Goal: Task Accomplishment & Management: Complete application form

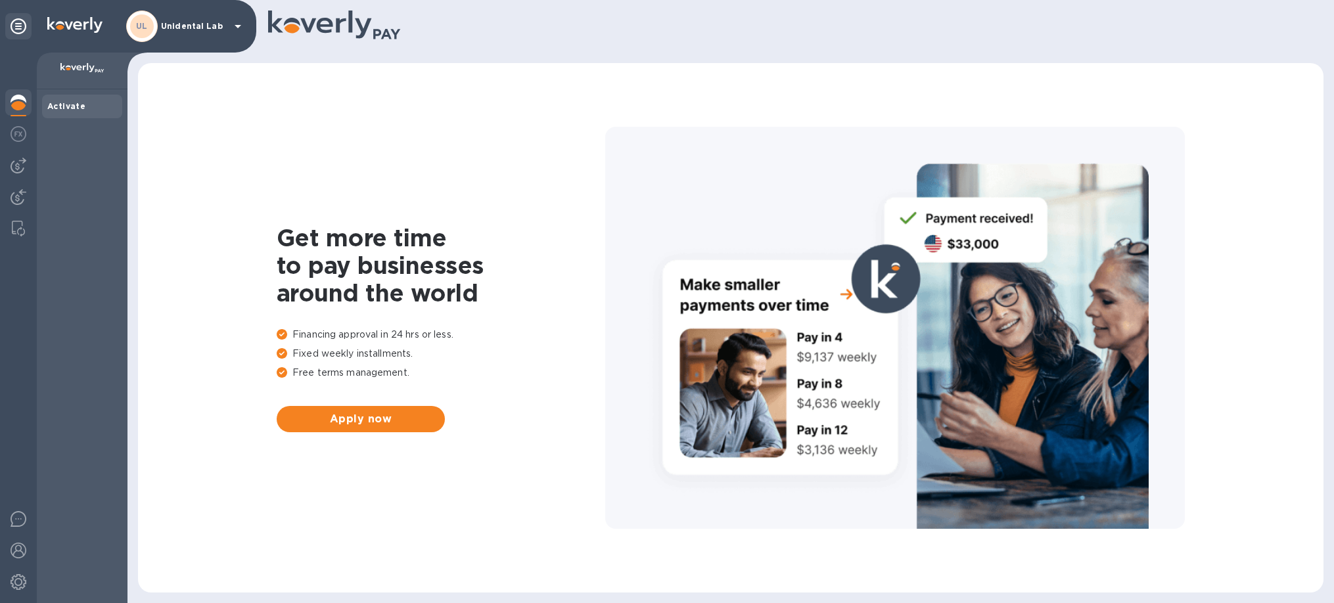
click at [170, 26] on p "Unidental Lab" at bounding box center [194, 26] width 66 height 9
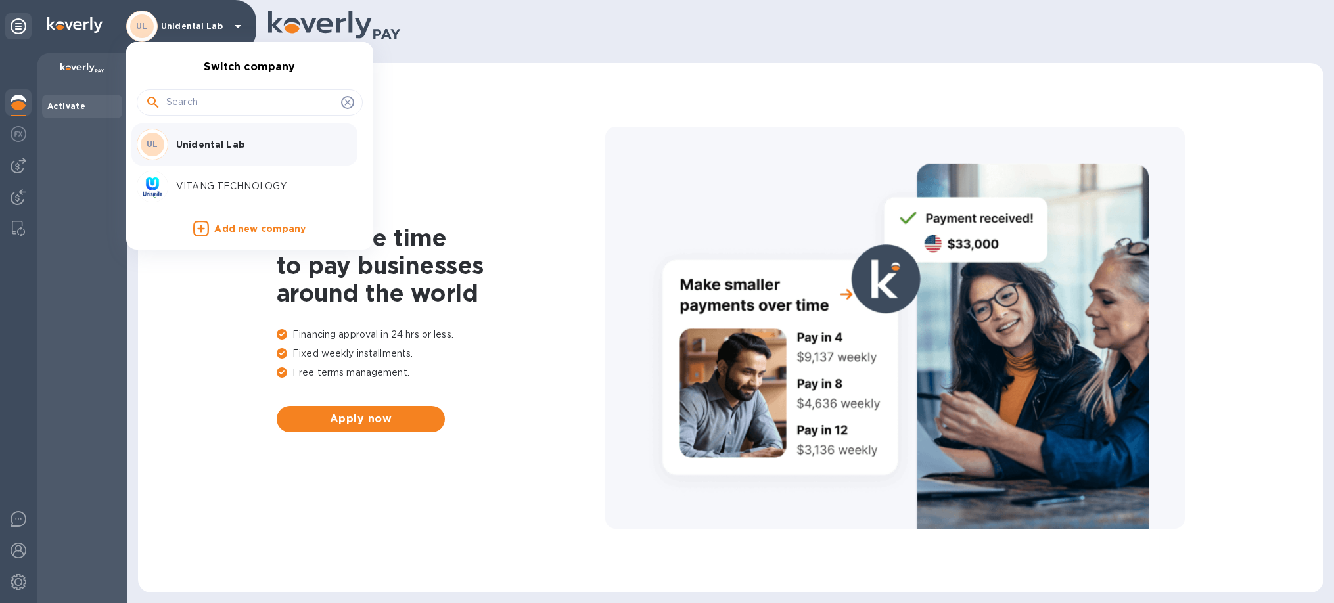
click at [220, 182] on p "VITANG TECHNOLOGY" at bounding box center [259, 186] width 166 height 14
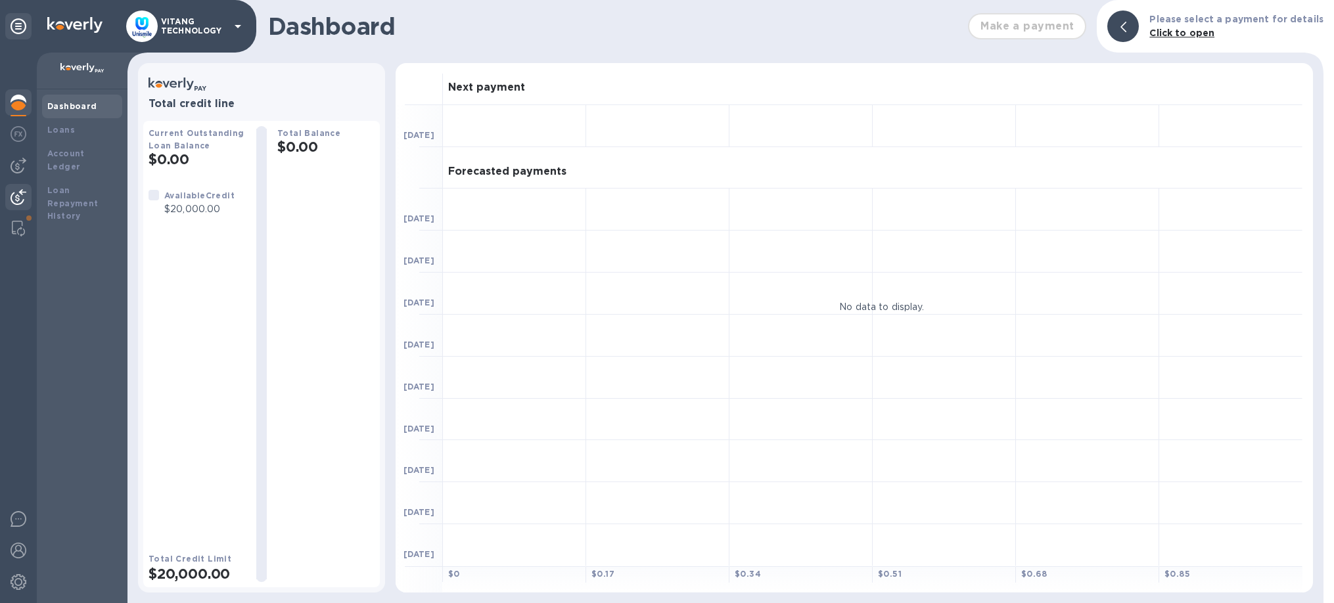
click at [15, 189] on img at bounding box center [19, 197] width 16 height 16
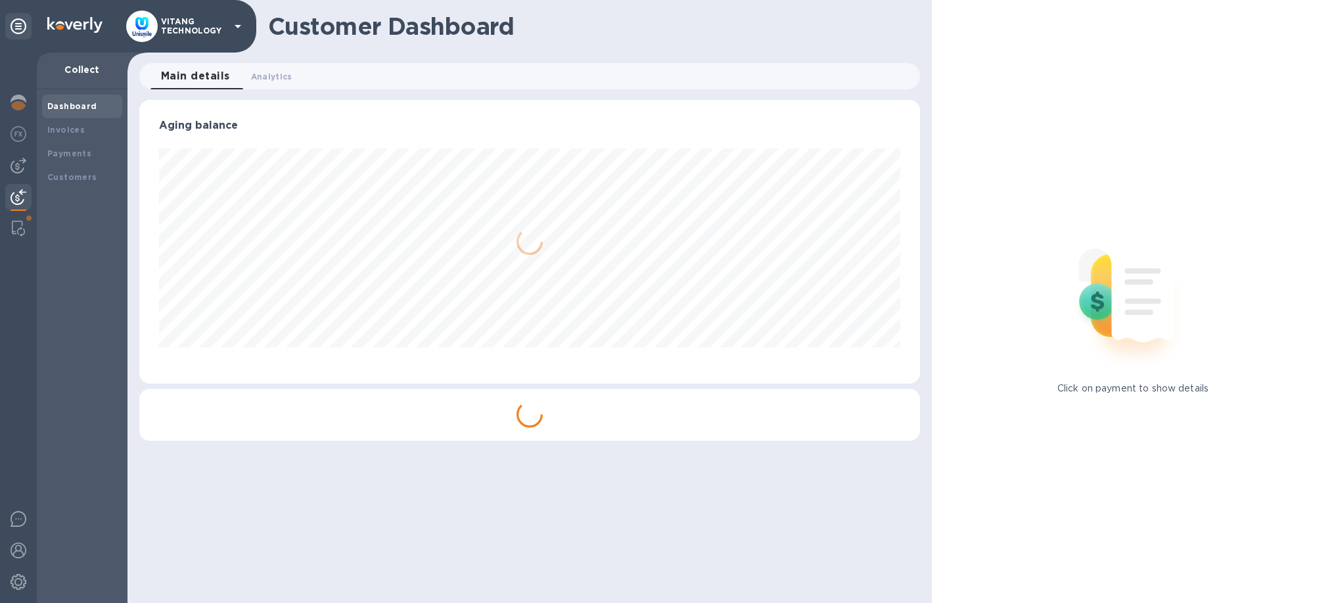
scroll to position [284, 781]
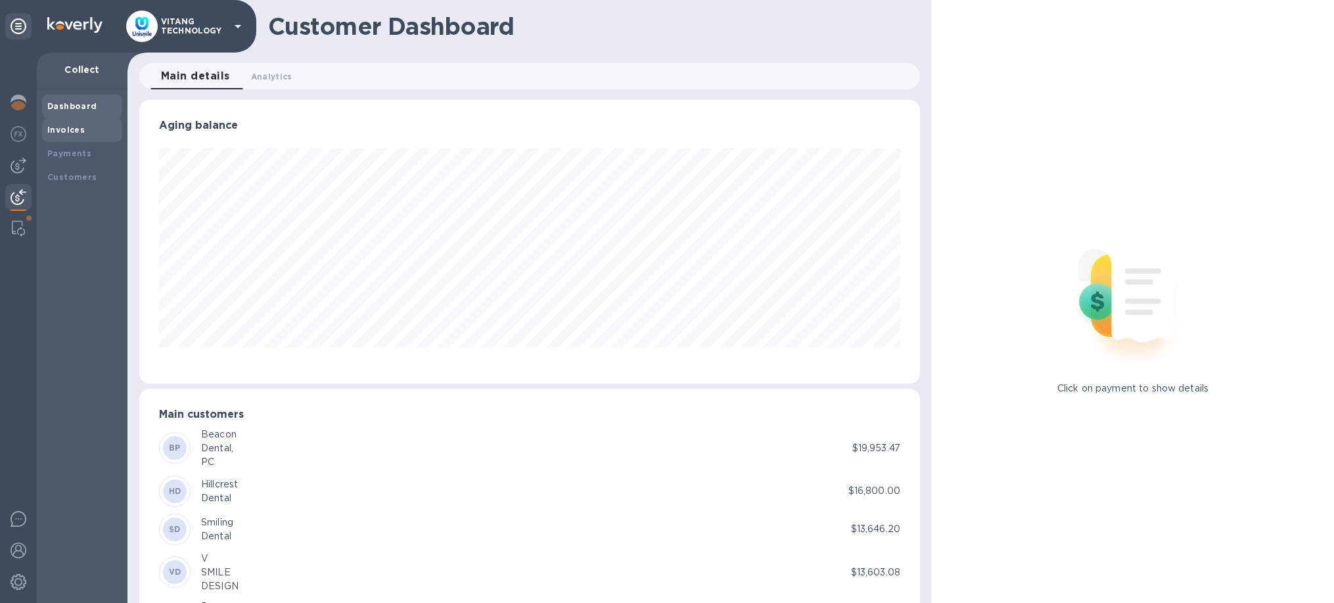
click at [92, 131] on div "Invoices" at bounding box center [82, 130] width 70 height 13
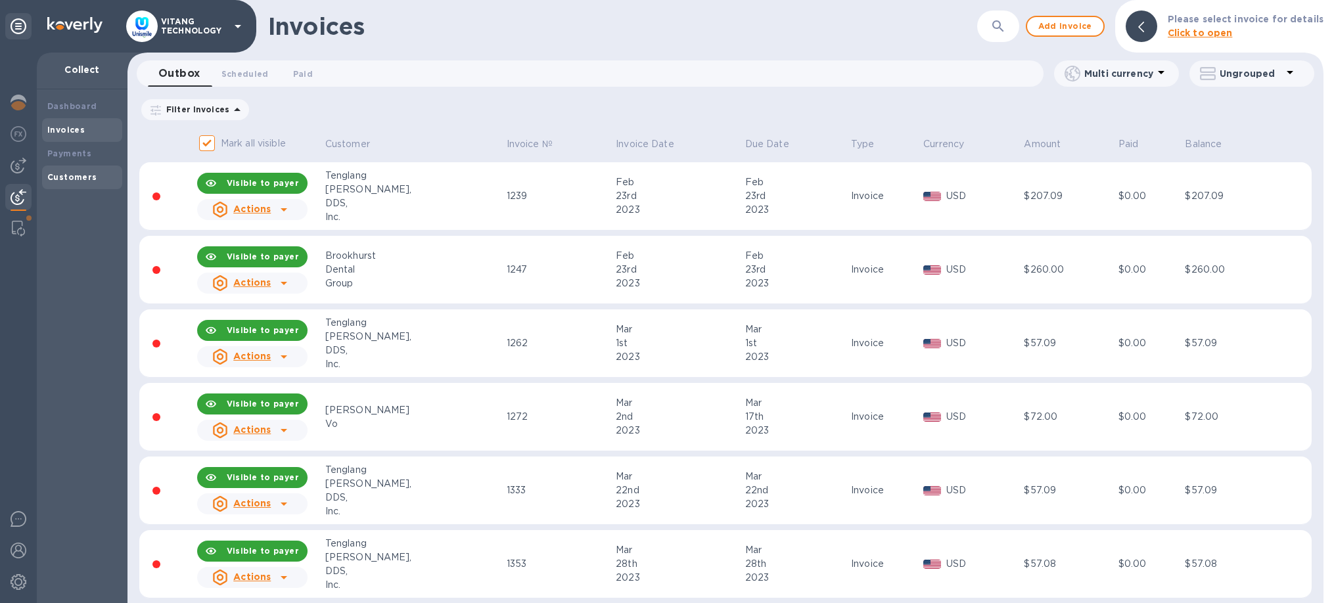
click at [85, 172] on div "Customers" at bounding box center [82, 177] width 70 height 13
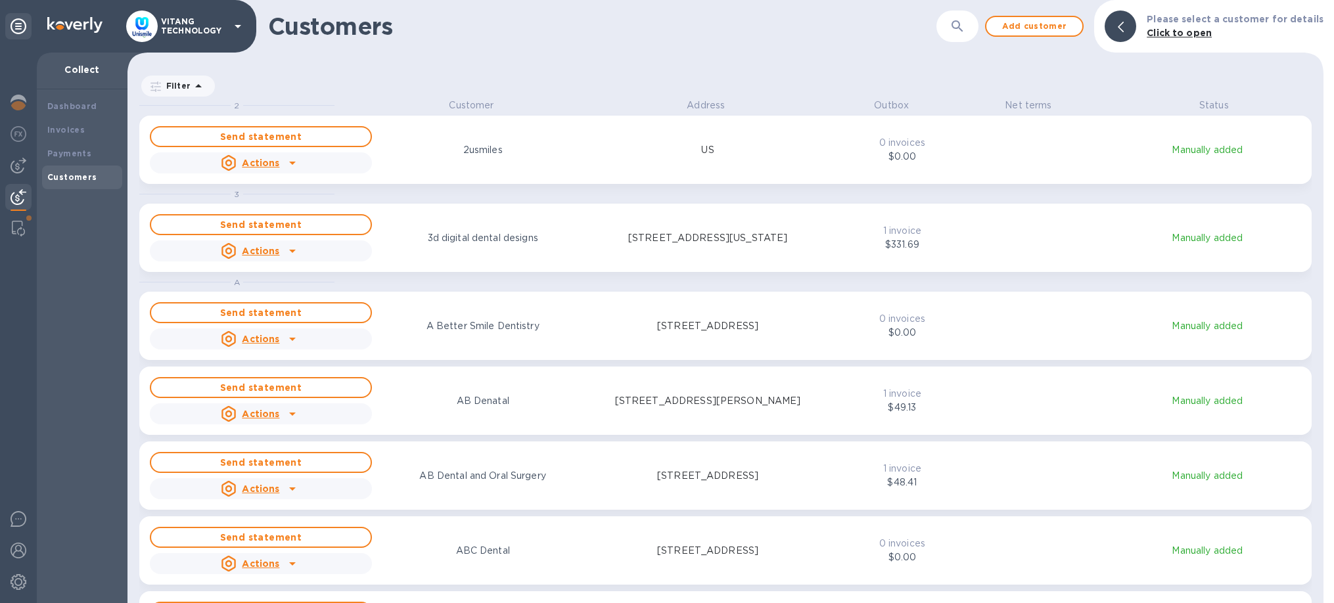
scroll to position [505, 1196]
click at [966, 32] on icon "button" at bounding box center [958, 26] width 16 height 16
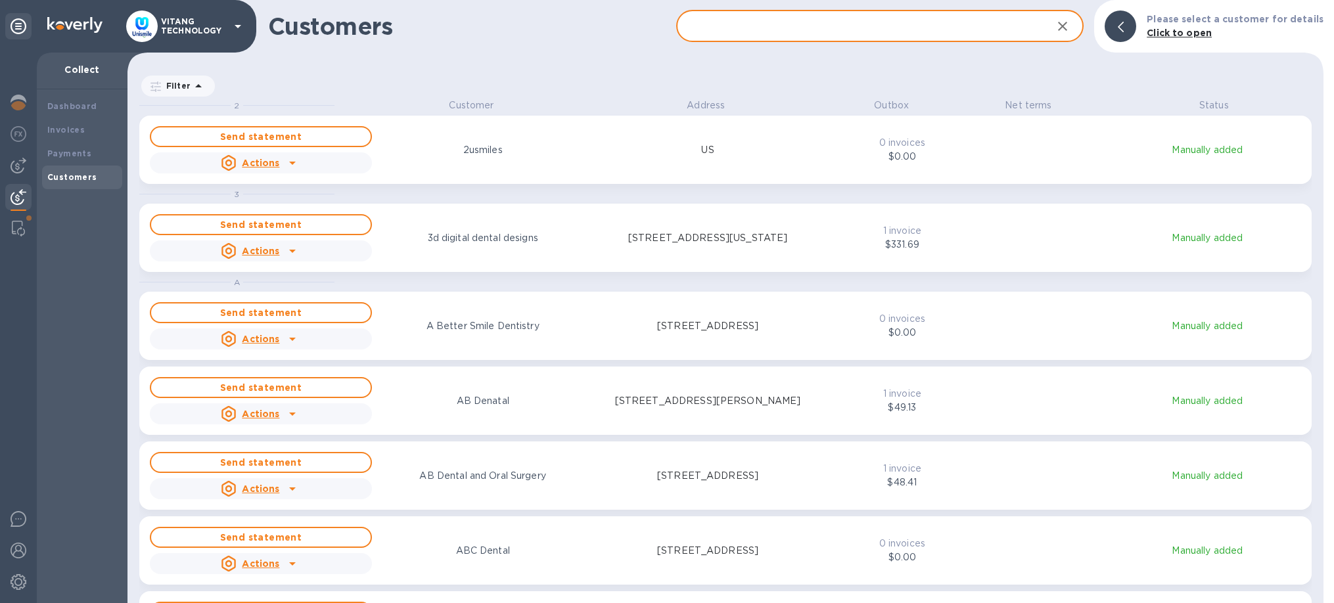
click at [831, 22] on input "text" at bounding box center [859, 27] width 366 height 32
paste input "Premier Dental Club"
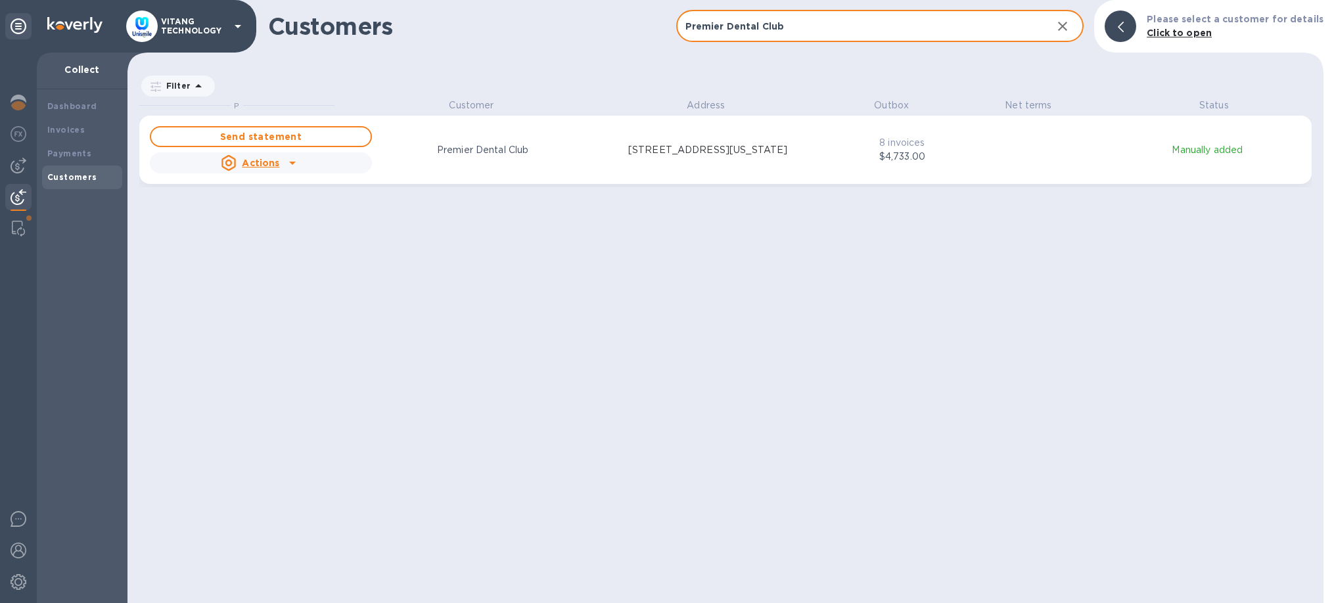
type input "Premier Dental Club"
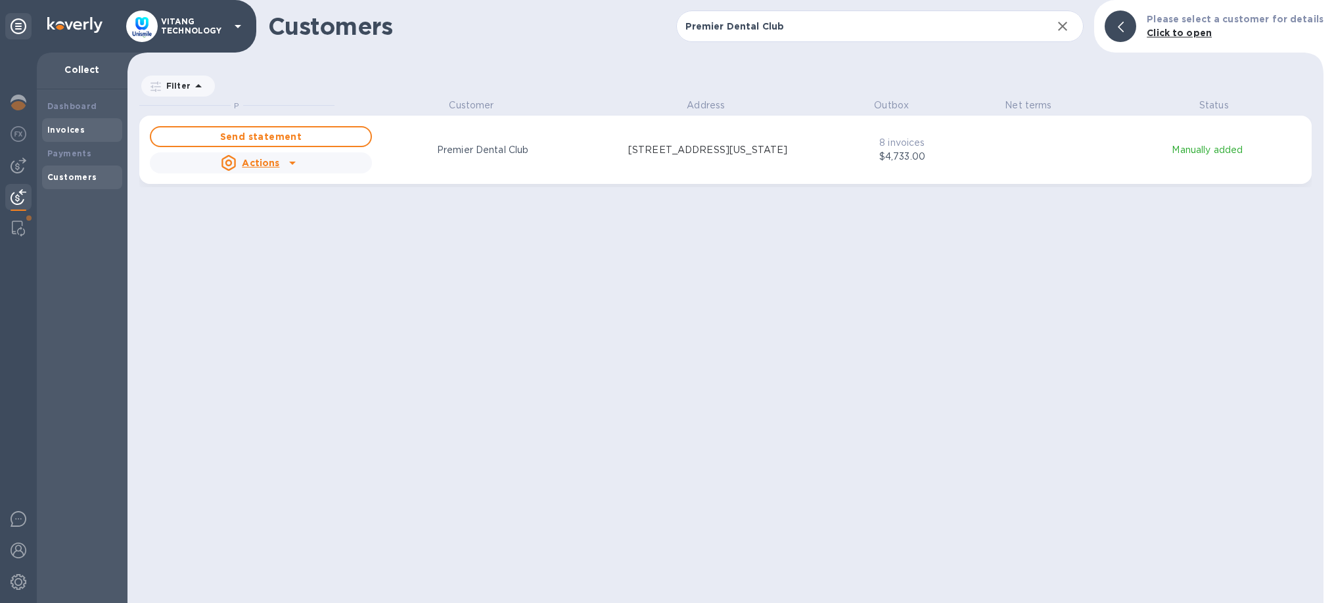
click at [83, 133] on div "Invoices" at bounding box center [82, 130] width 70 height 13
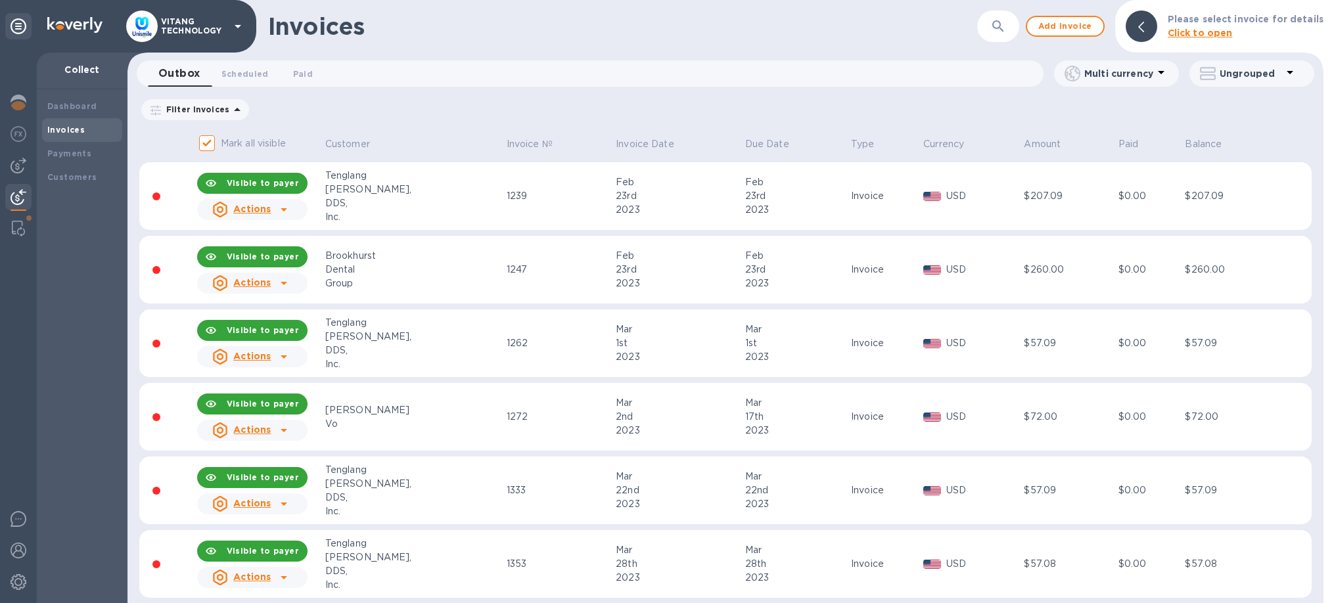
click at [1012, 30] on button "button" at bounding box center [999, 27] width 32 height 32
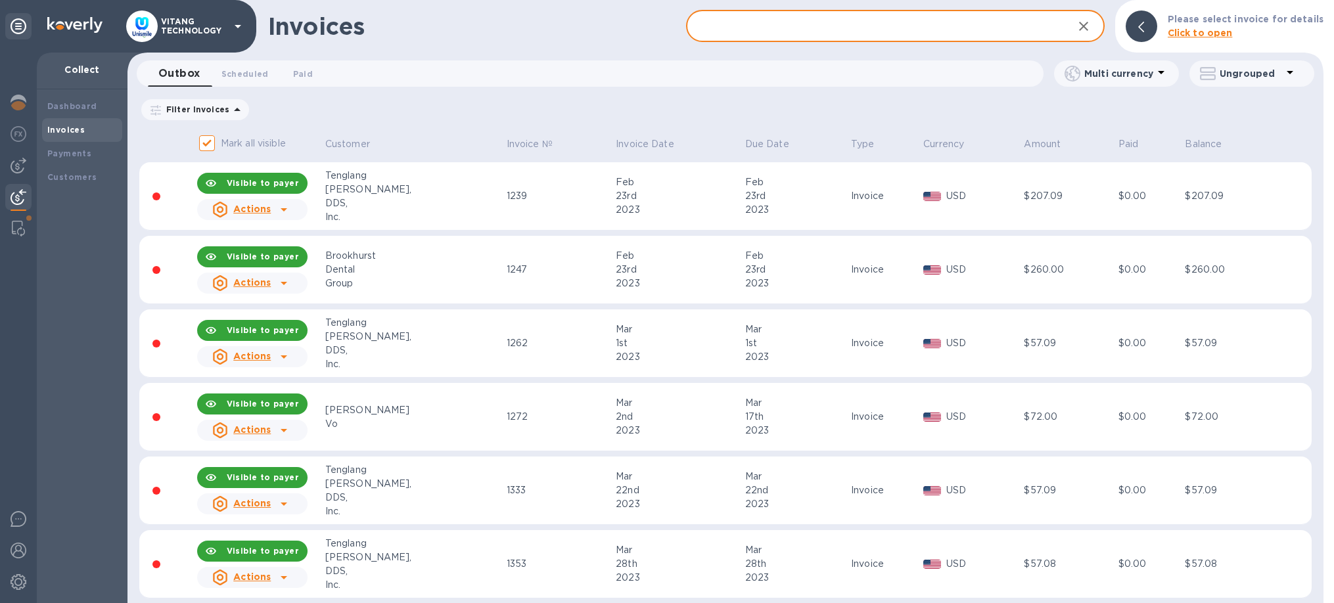
paste input "Premier Dental Club"
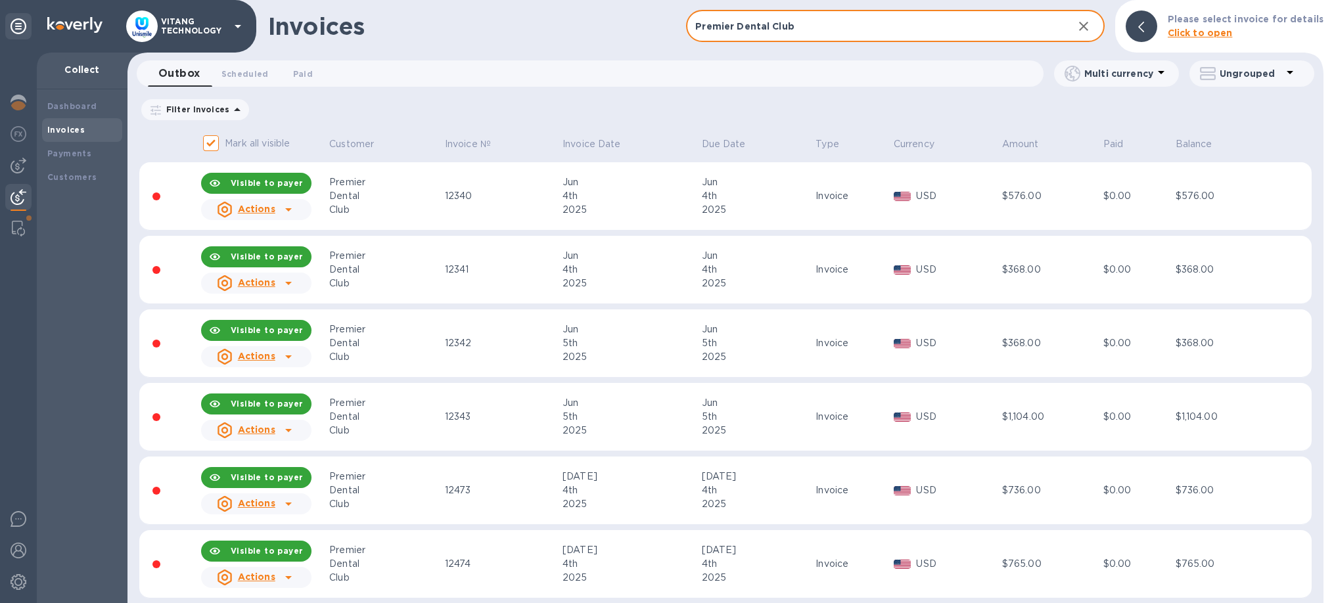
scroll to position [160, 0]
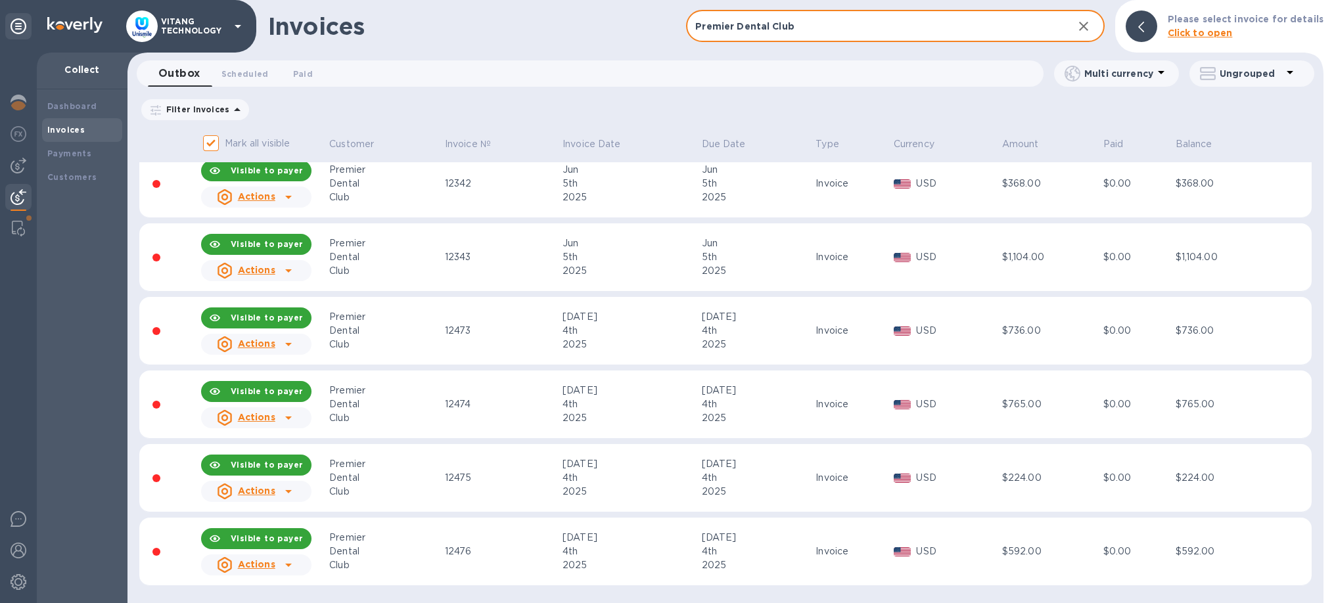
type input "Premier Dental Club"
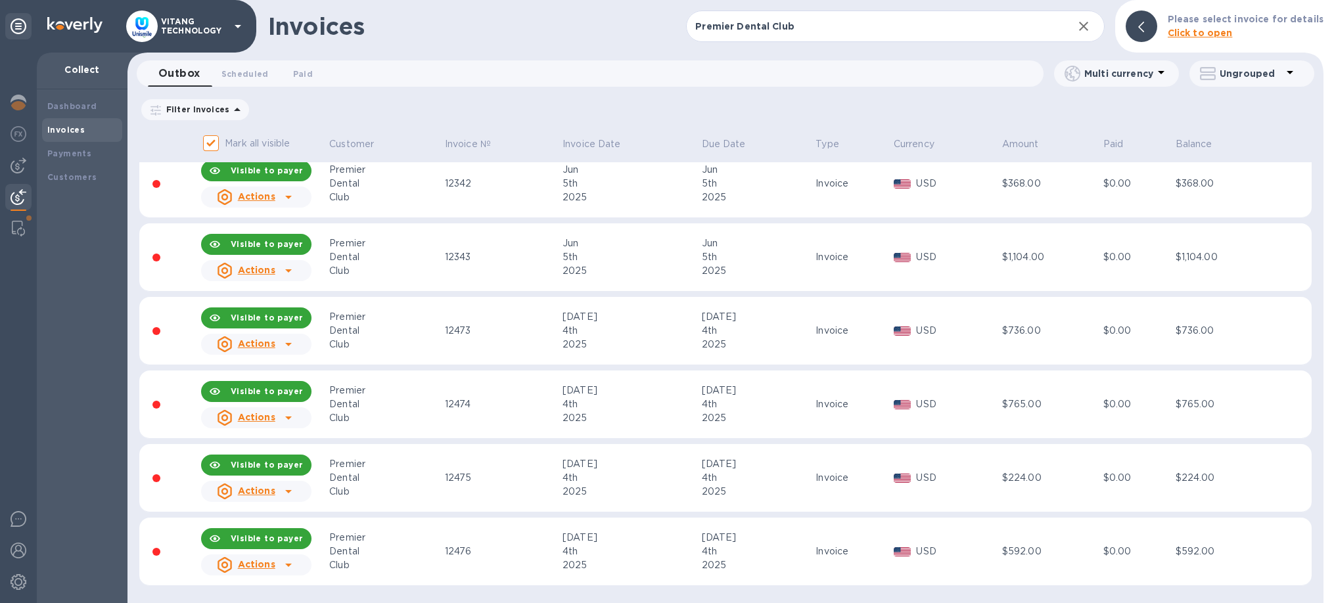
scroll to position [0, 0]
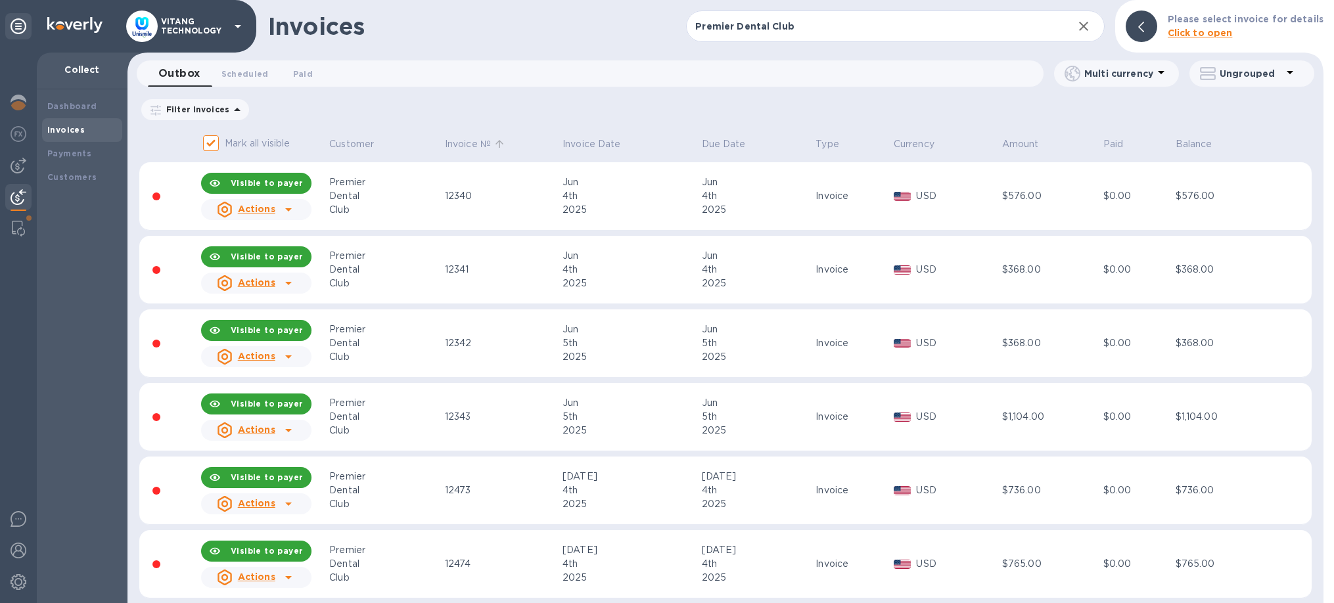
click at [459, 143] on p "Invoice №" at bounding box center [468, 144] width 46 height 14
click at [585, 145] on p "Invoice Date" at bounding box center [592, 144] width 59 height 14
click at [626, 143] on icon at bounding box center [630, 144] width 8 height 8
click at [1085, 31] on icon "button" at bounding box center [1084, 26] width 16 height 16
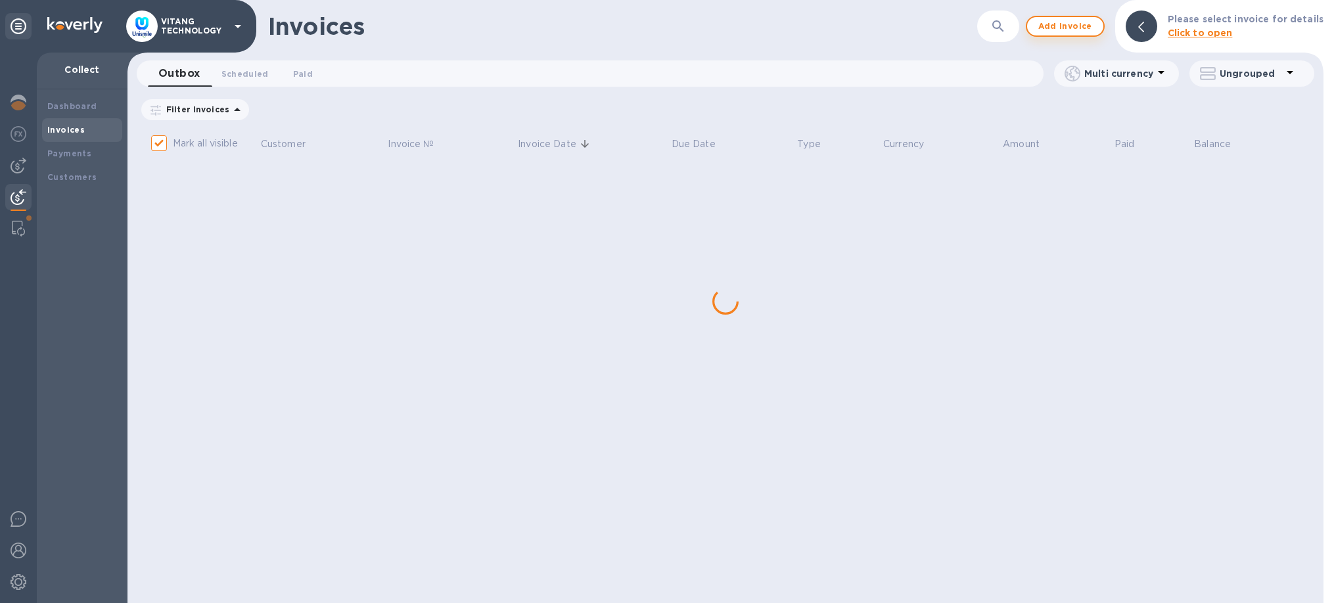
click at [1071, 30] on span "Add invoice" at bounding box center [1065, 26] width 55 height 16
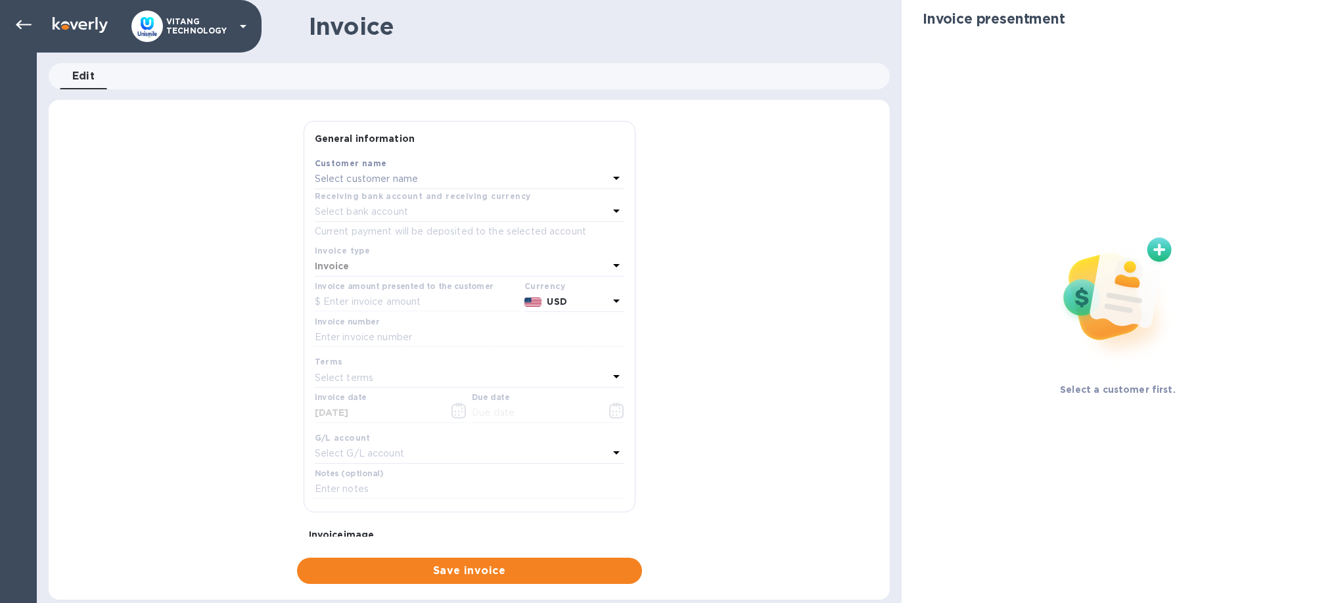
click at [447, 174] on div "Select customer name" at bounding box center [462, 179] width 294 height 18
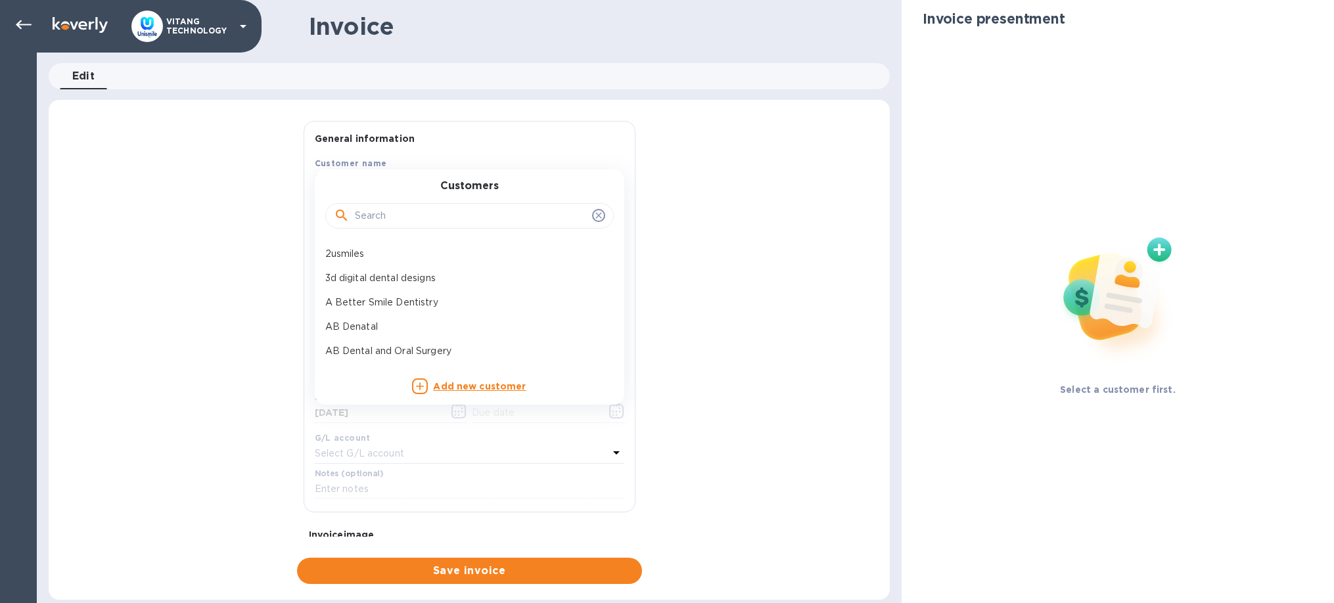
click at [440, 208] on input "text" at bounding box center [471, 216] width 232 height 20
paste input "Premier Dental Club"
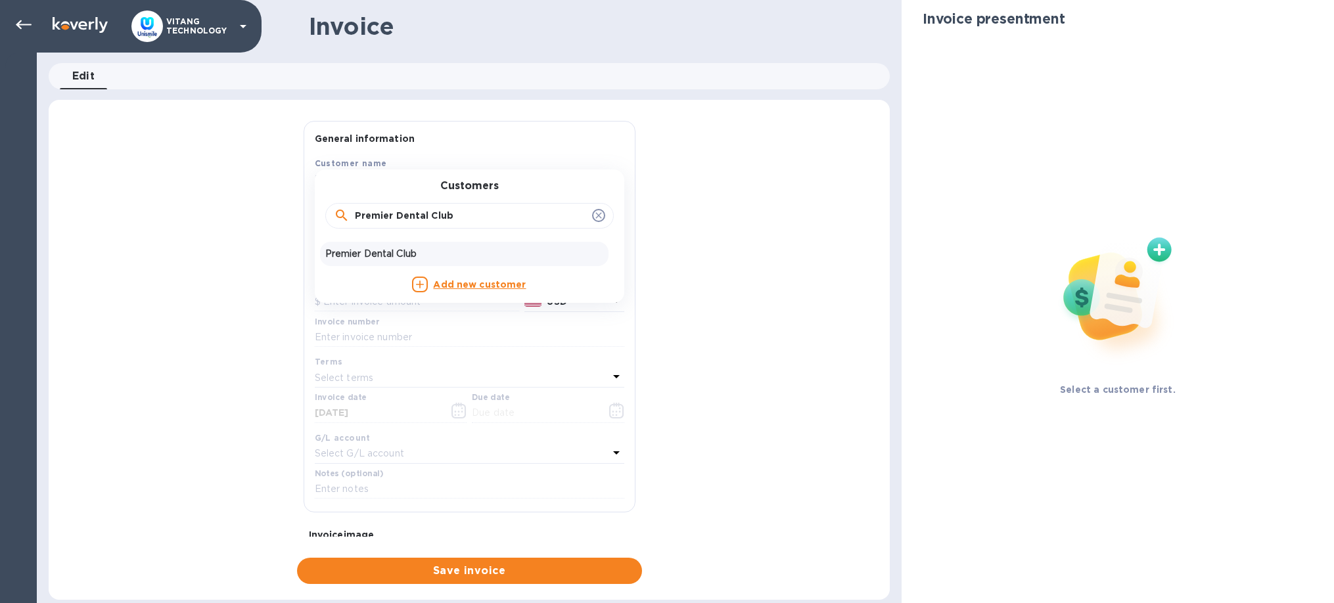
type input "Premier Dental Club"
click at [420, 251] on p "Premier Dental Club" at bounding box center [464, 254] width 278 height 14
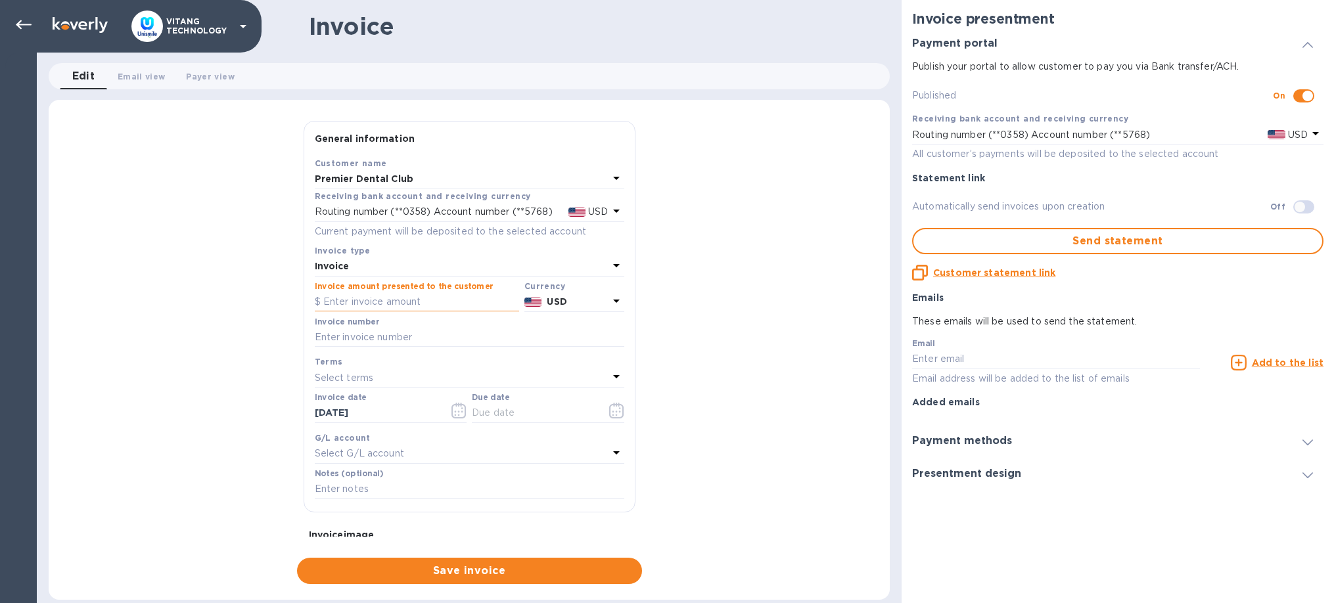
click at [404, 301] on input "text" at bounding box center [417, 303] width 204 height 20
type input "5,712.00"
click at [505, 335] on input "text" at bounding box center [470, 338] width 310 height 20
type input "12774"
click at [460, 413] on icon "button" at bounding box center [459, 411] width 15 height 16
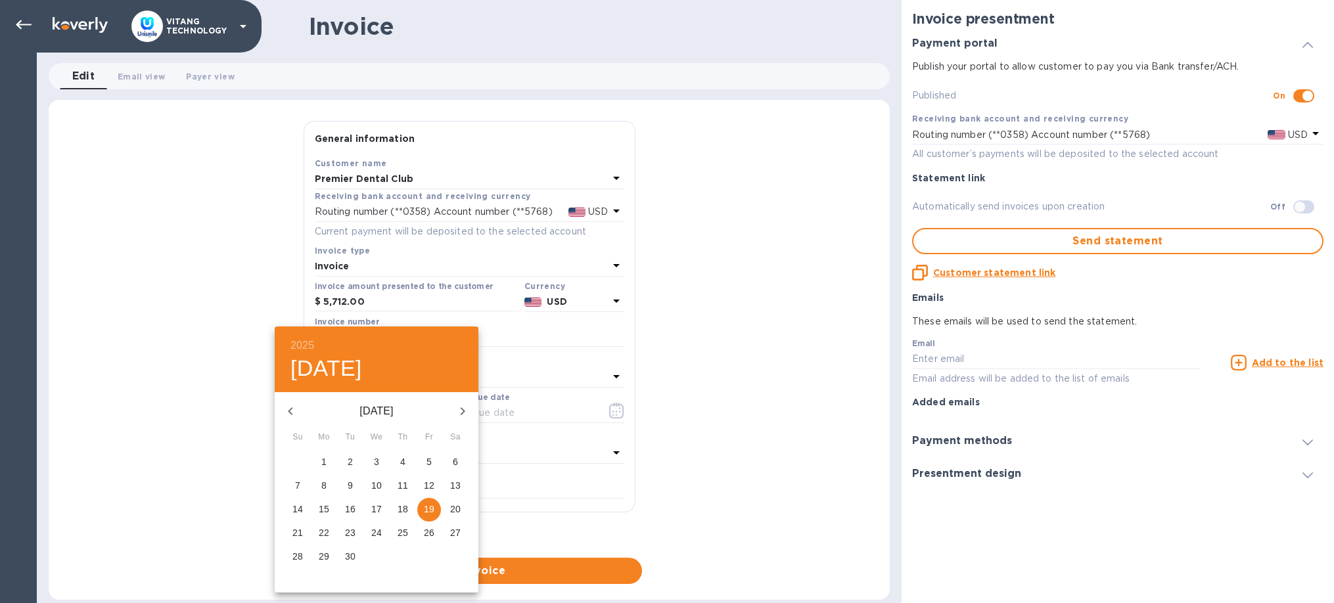
click at [320, 486] on span "8" at bounding box center [324, 485] width 24 height 13
type input "[DATE]"
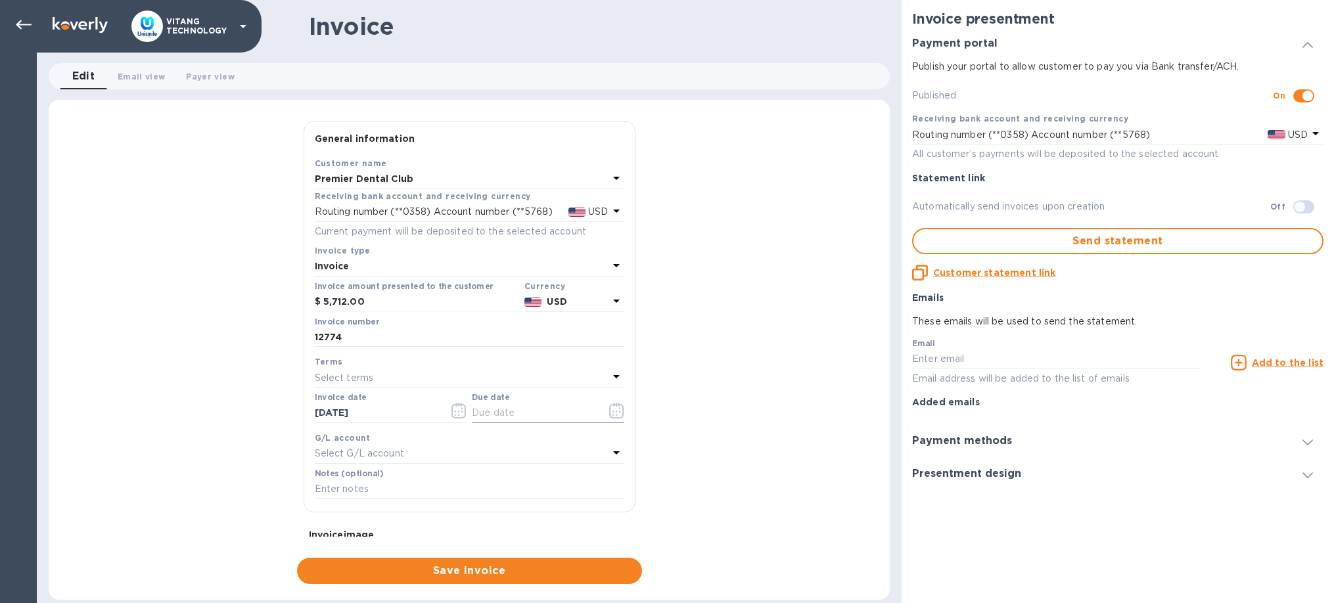
click at [613, 406] on icon "button" at bounding box center [616, 411] width 15 height 16
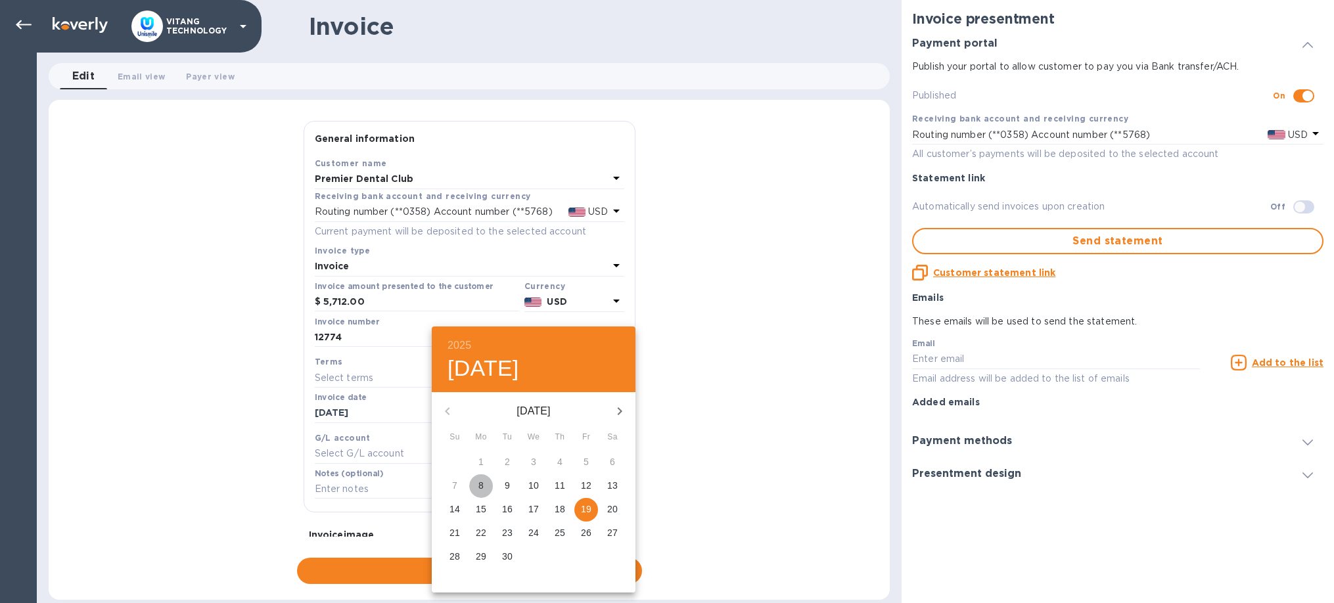
click at [477, 488] on span "8" at bounding box center [481, 485] width 24 height 13
type input "[DATE]"
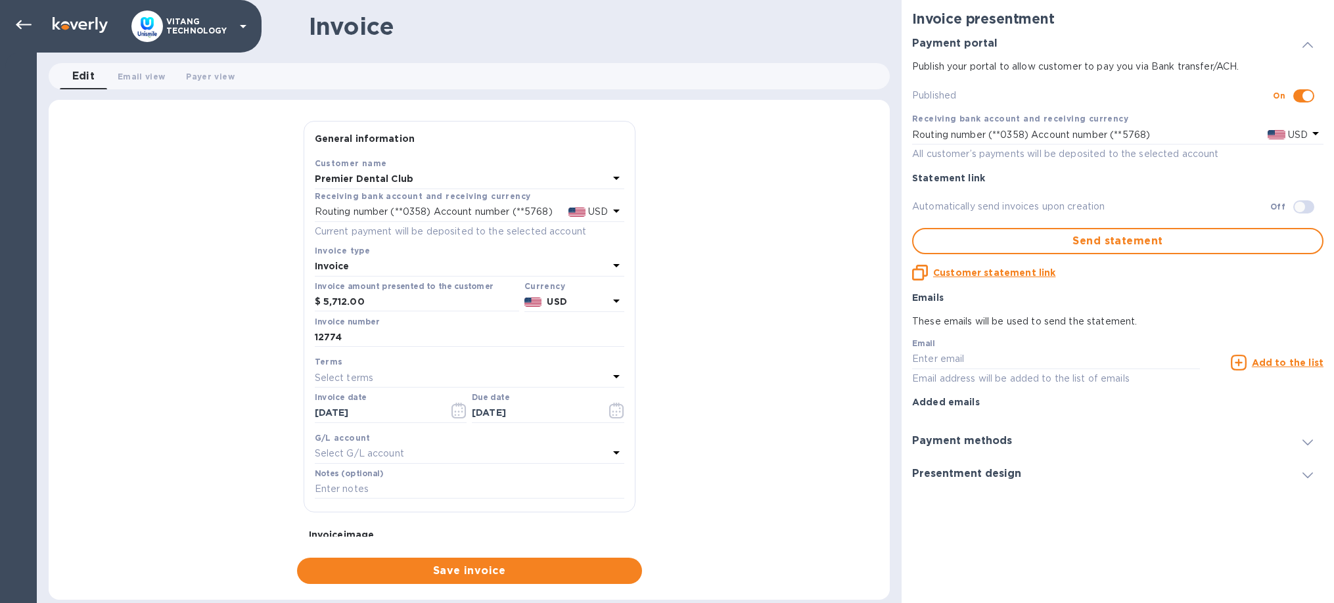
click at [400, 455] on p "Select G/L account" at bounding box center [359, 454] width 89 height 14
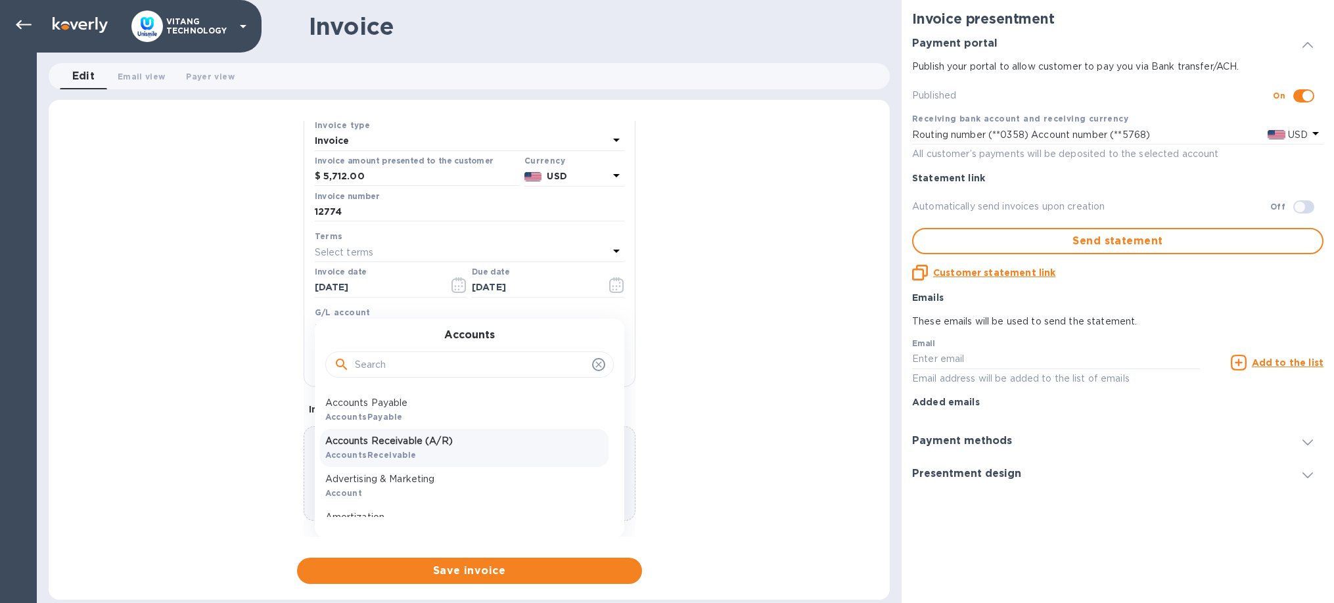
click at [398, 436] on p "Accounts Receivable (A/R)" at bounding box center [464, 442] width 278 height 14
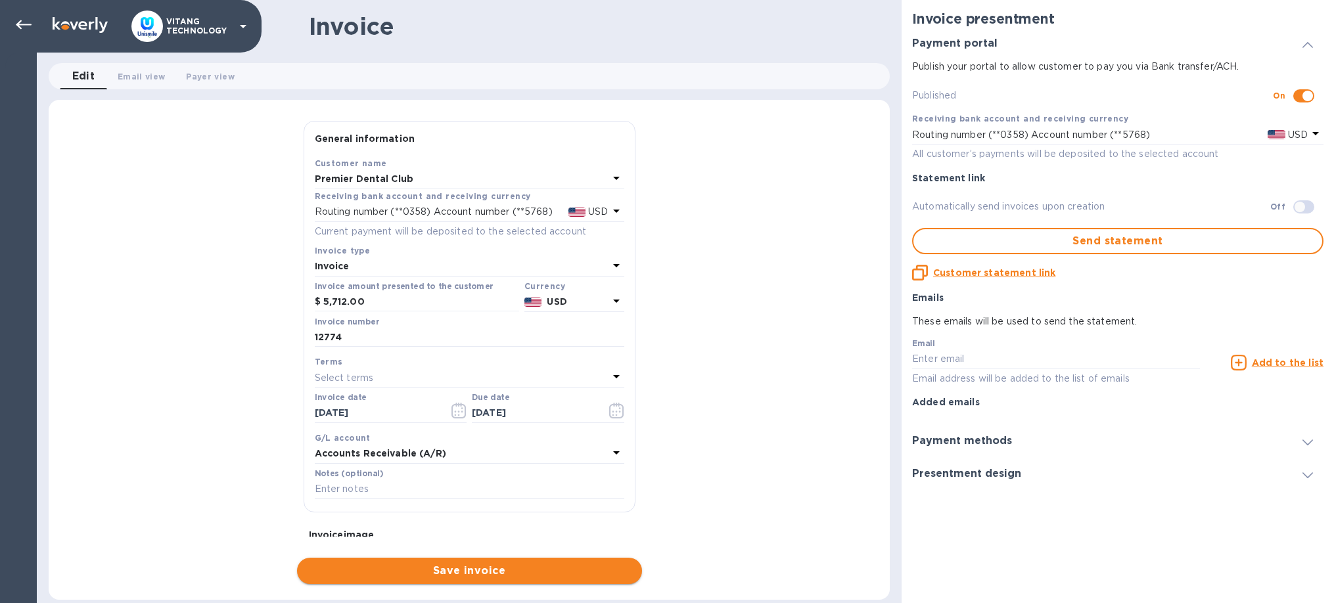
click at [603, 571] on span "Save invoice" at bounding box center [470, 571] width 324 height 16
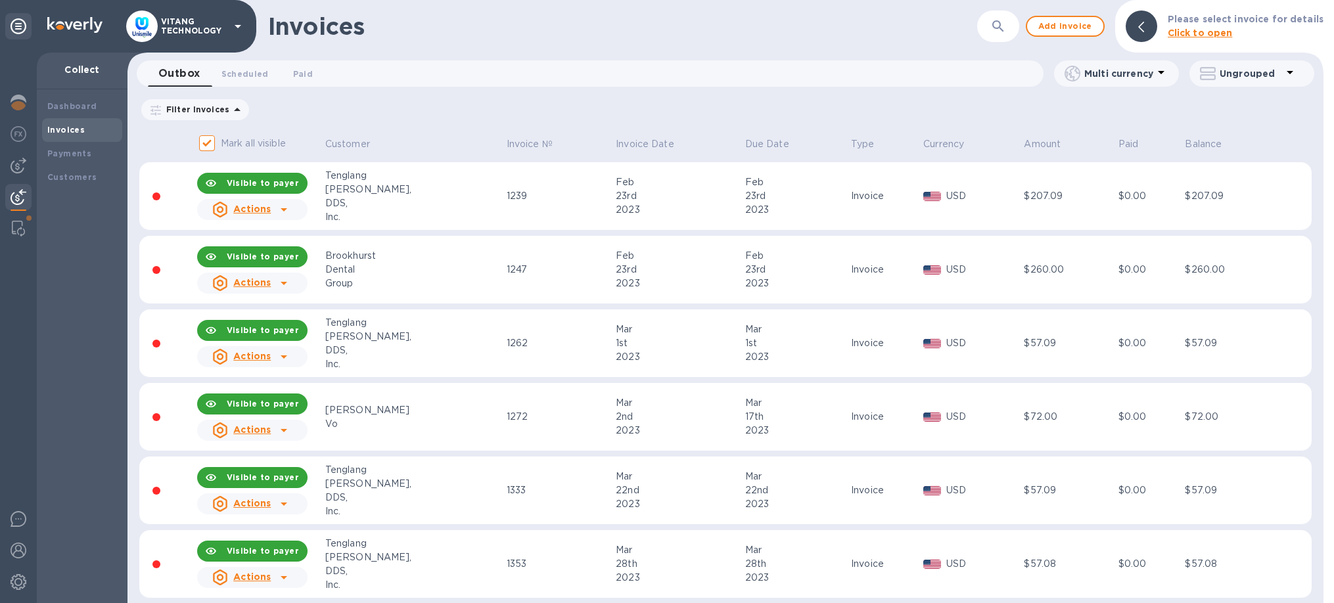
click at [997, 20] on icon "button" at bounding box center [999, 26] width 16 height 16
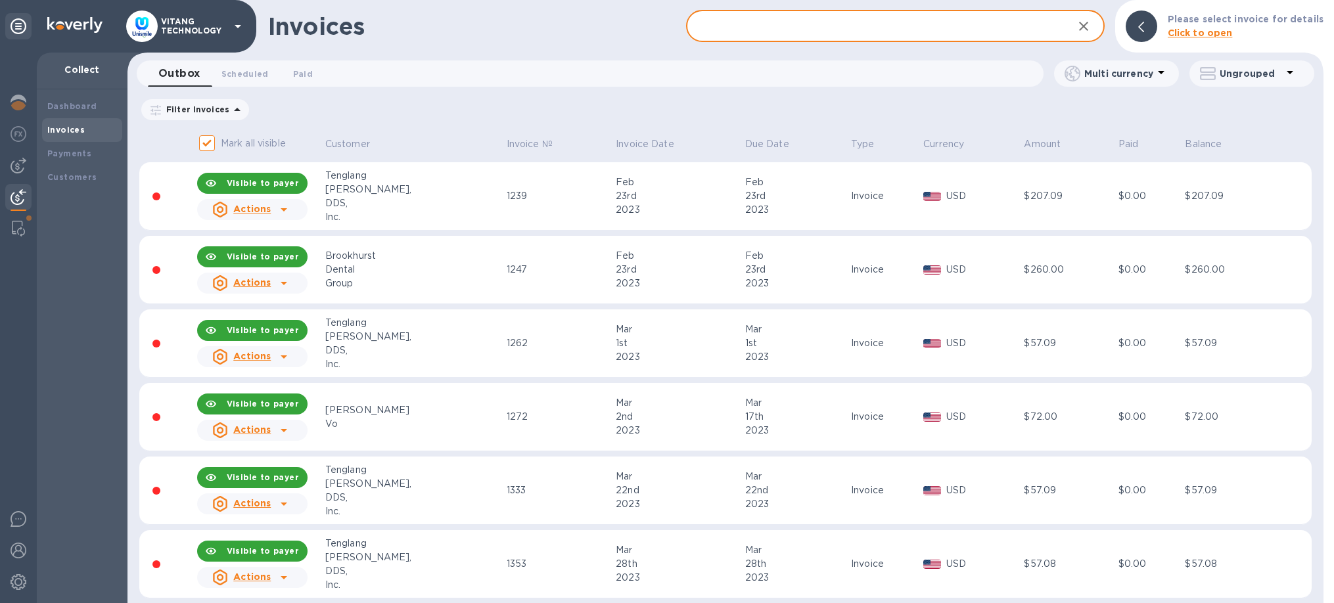
paste input "Premier Dental Club"
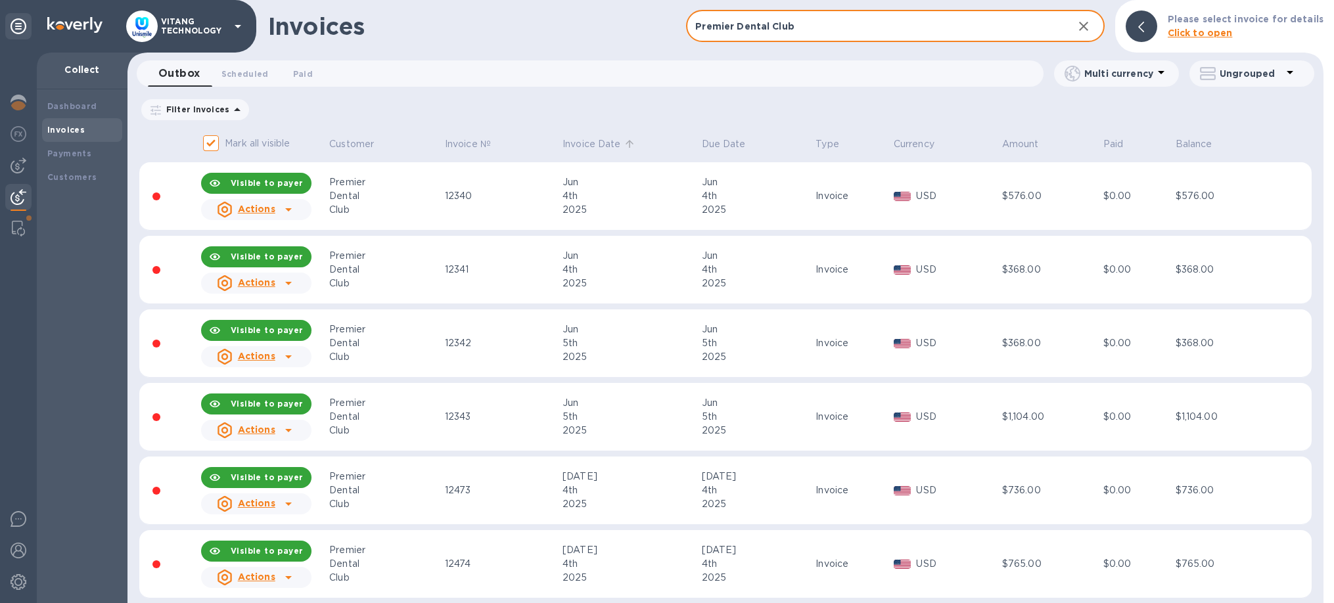
type input "Premier Dental Club"
click at [611, 141] on p "Invoice Date" at bounding box center [592, 144] width 59 height 14
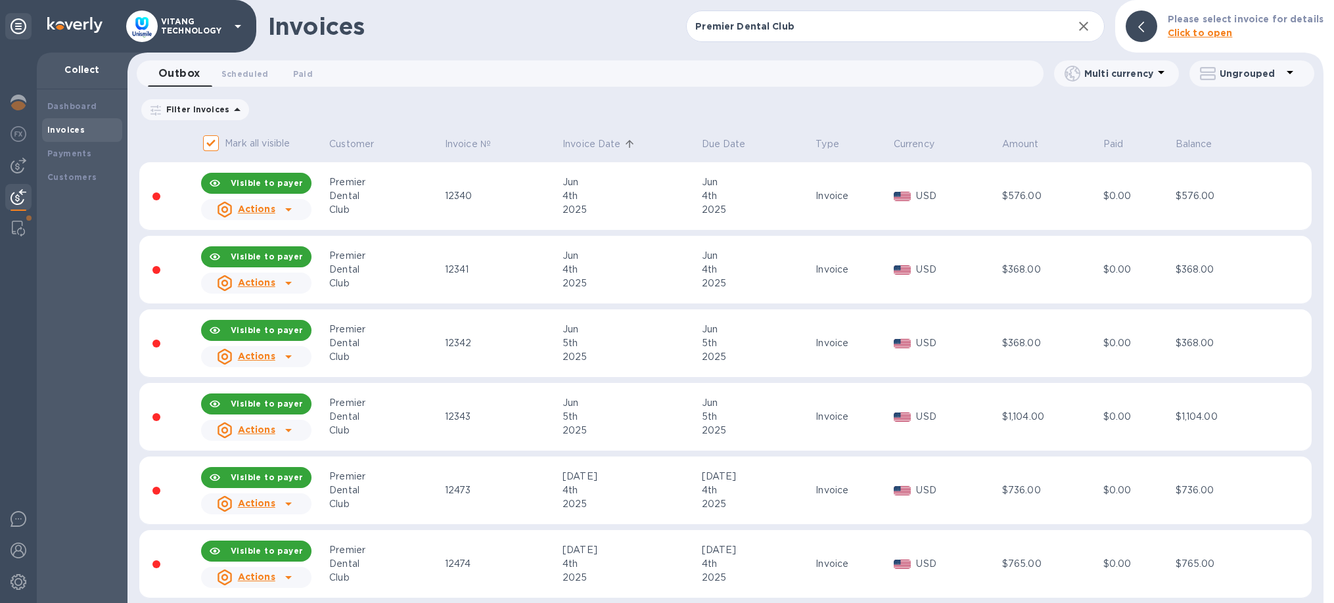
click at [603, 143] on p "Invoice Date" at bounding box center [592, 144] width 59 height 14
click at [212, 143] on input "Mark all visible" at bounding box center [211, 143] width 28 height 28
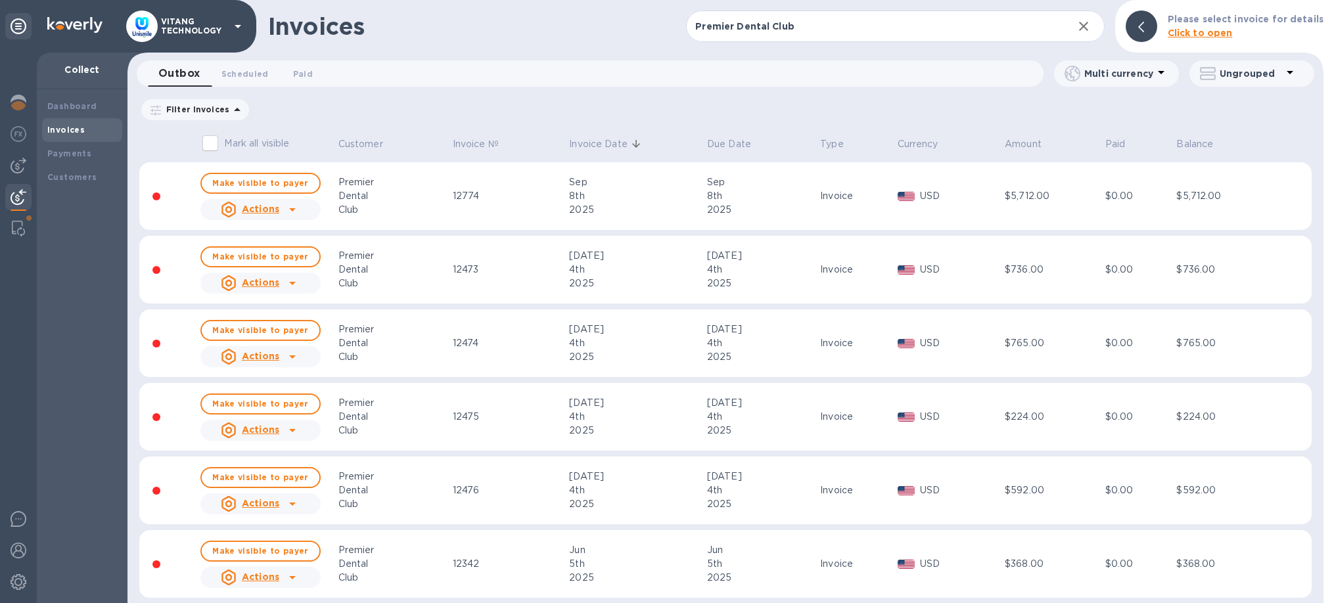
click at [218, 149] on input "Mark all visible" at bounding box center [211, 143] width 28 height 28
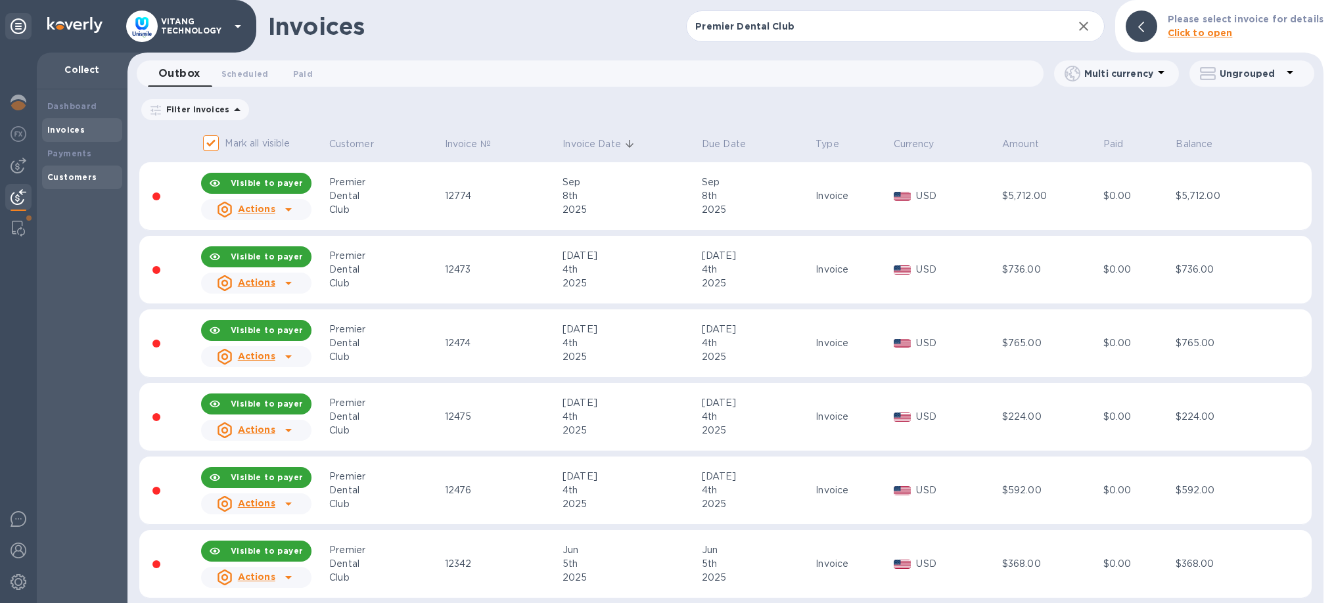
checkbox input "true"
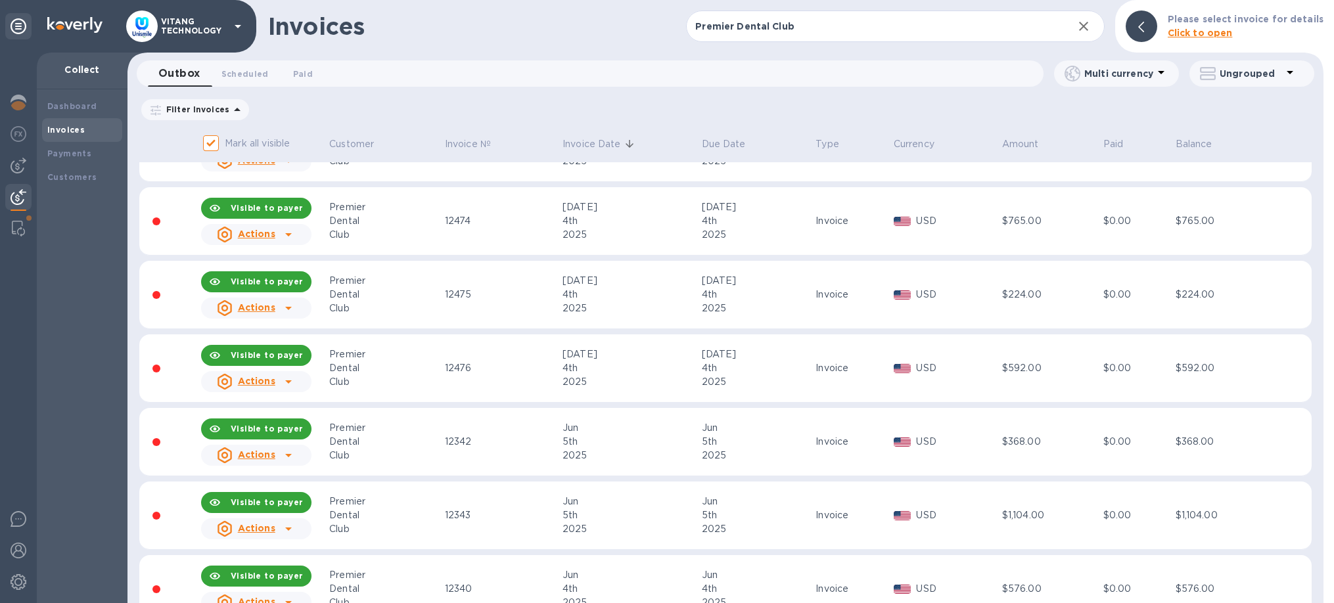
scroll to position [225, 0]
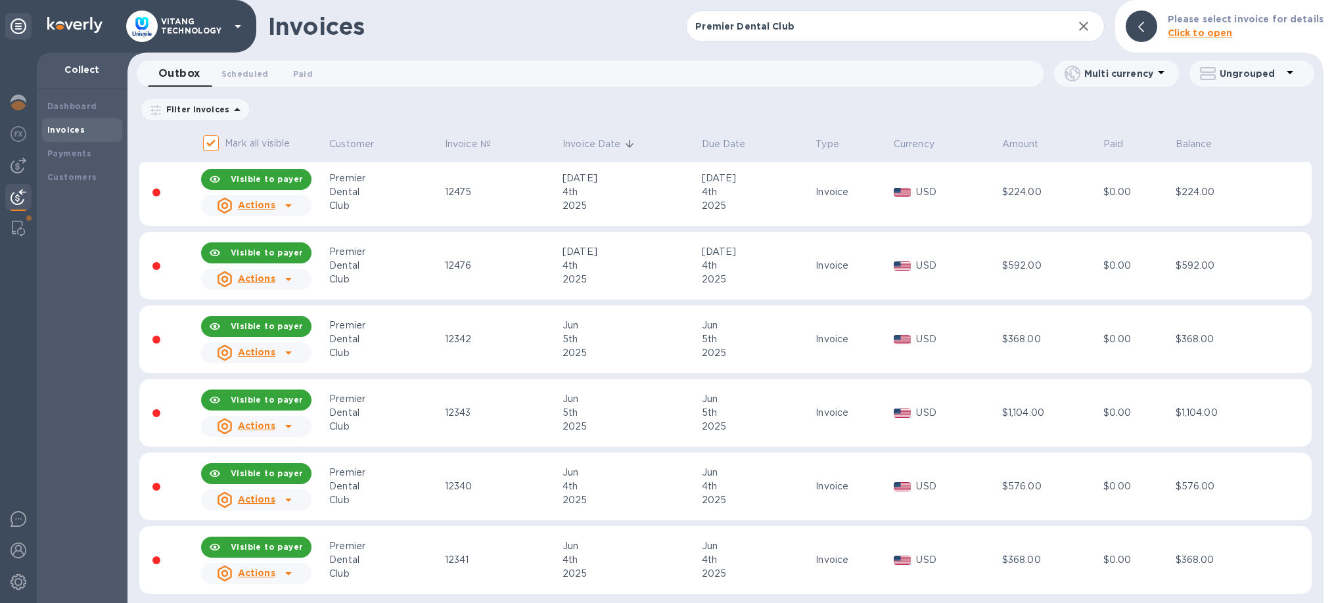
click at [626, 147] on icon at bounding box center [630, 144] width 12 height 12
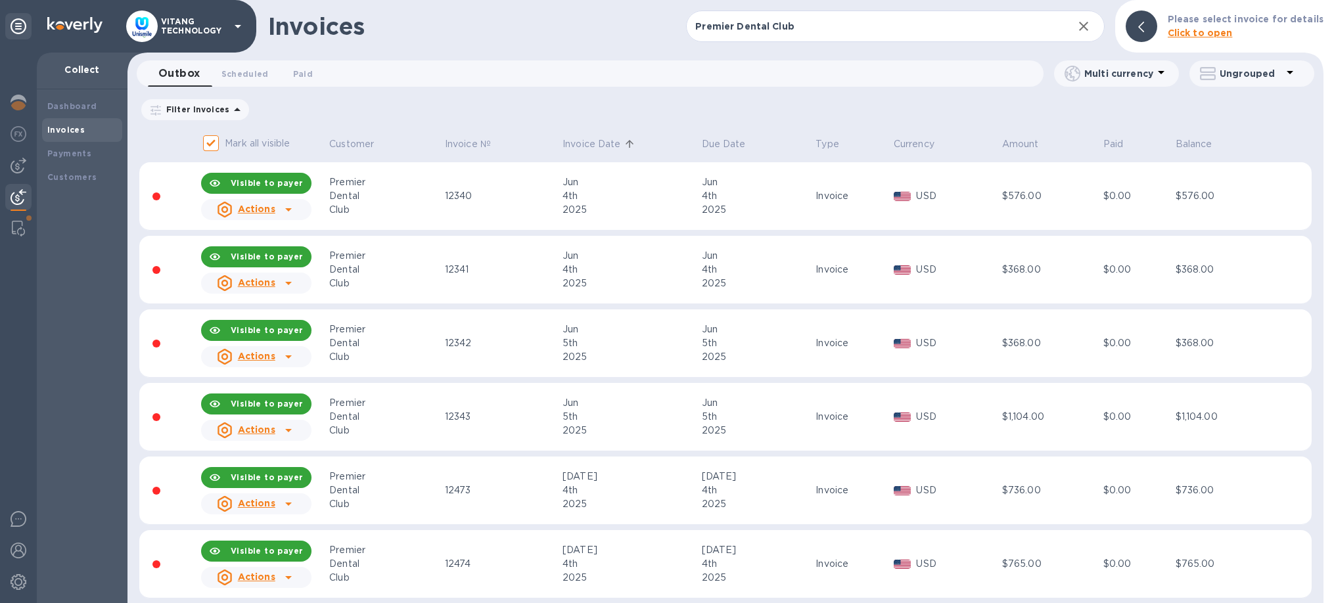
click at [1086, 22] on icon "button" at bounding box center [1084, 26] width 16 height 16
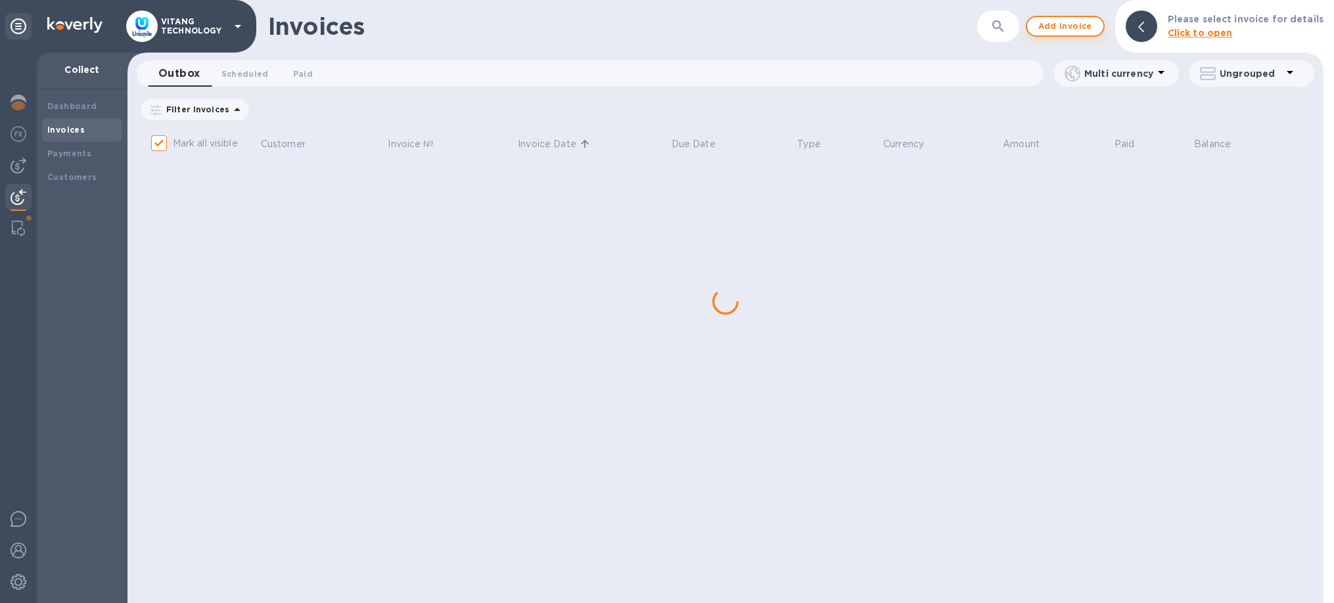
click at [1079, 32] on span "Add invoice" at bounding box center [1065, 26] width 55 height 16
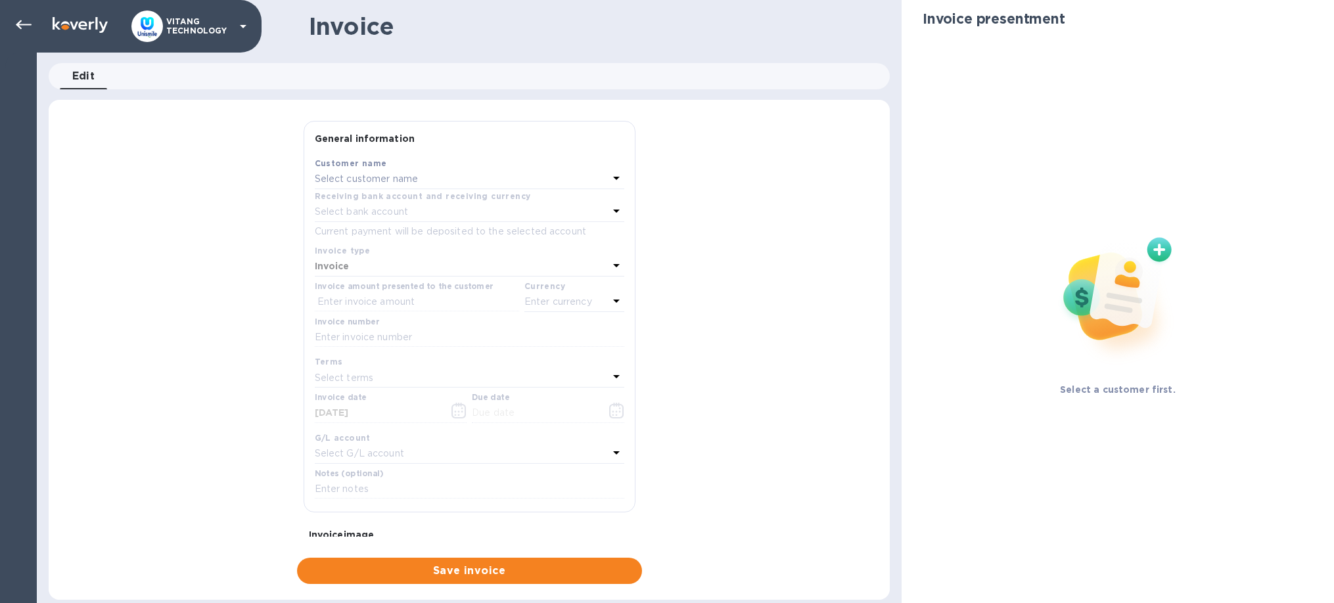
click at [382, 171] on div "Select customer name" at bounding box center [462, 179] width 294 height 18
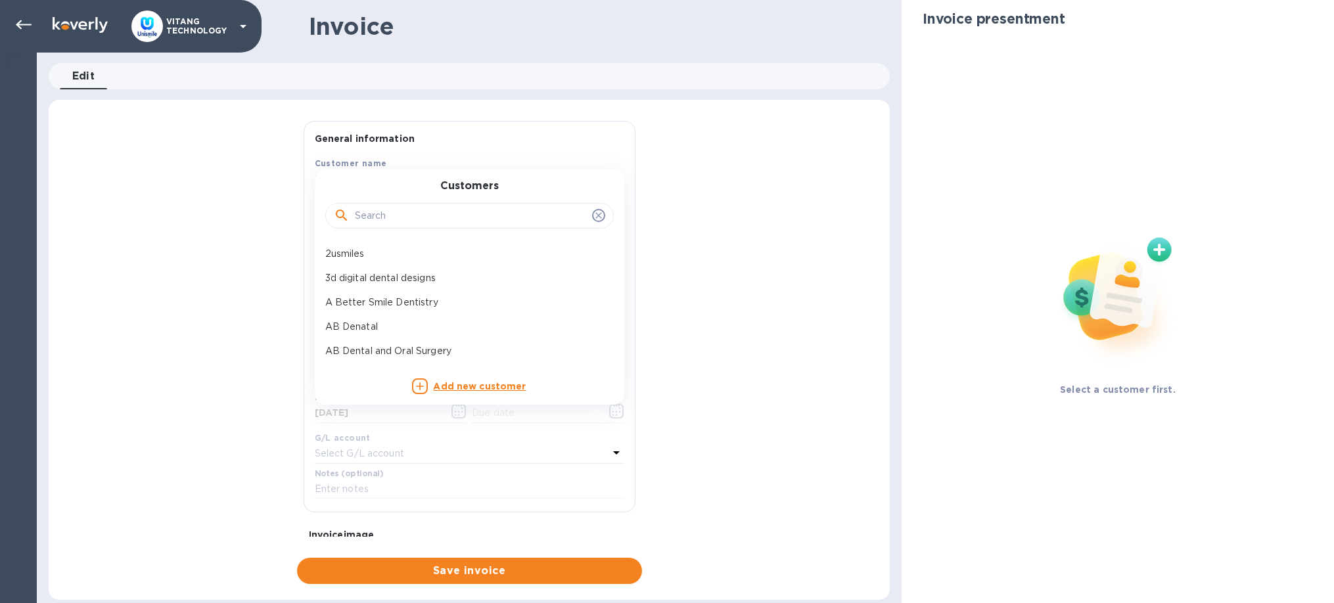
click at [371, 210] on input "text" at bounding box center [471, 216] width 232 height 20
paste input "Premier Dental Club"
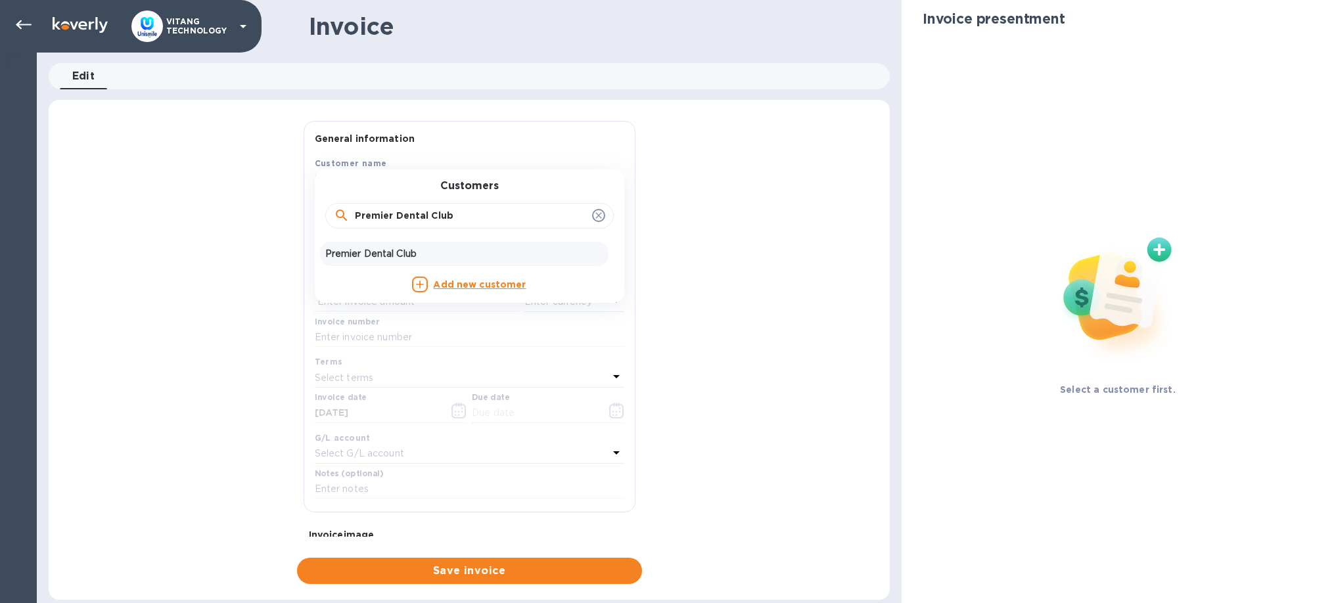
type input "Premier Dental Club"
click at [368, 245] on div "Premier Dental Club" at bounding box center [464, 254] width 289 height 24
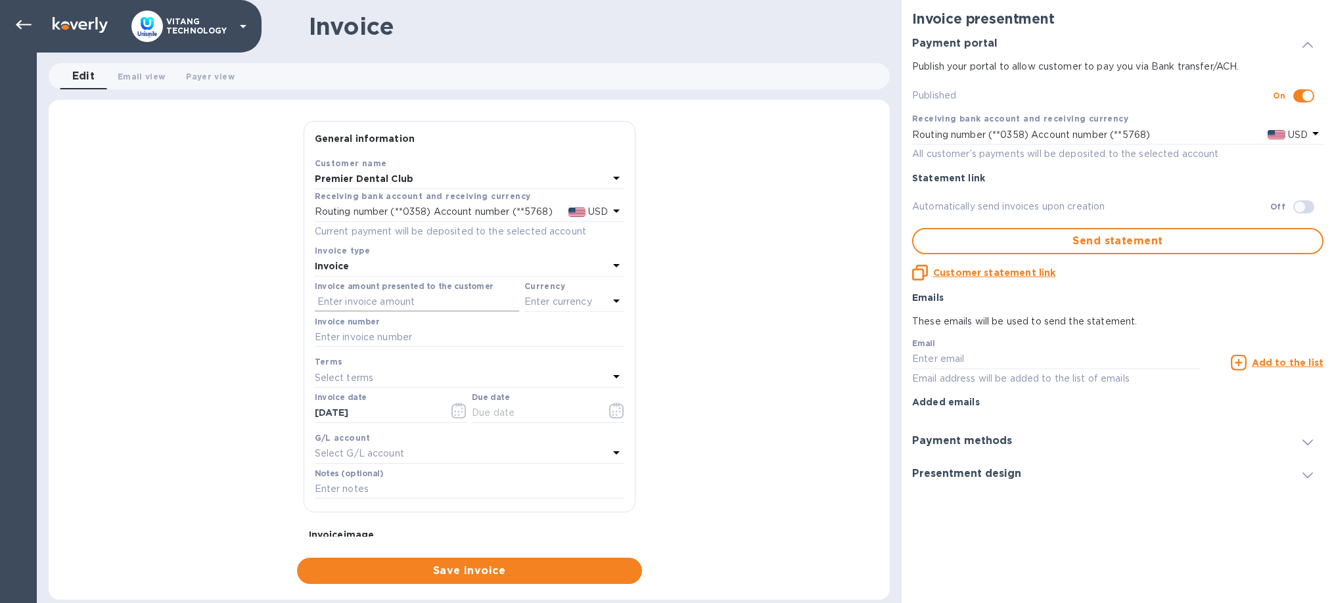
click at [383, 311] on input "text" at bounding box center [417, 303] width 204 height 20
click at [399, 307] on input "text" at bounding box center [417, 303] width 204 height 20
type input "117.76"
click at [584, 306] on p "Enter currency" at bounding box center [559, 302] width 68 height 14
click at [563, 339] on p "US Dollar" at bounding box center [552, 336] width 101 height 14
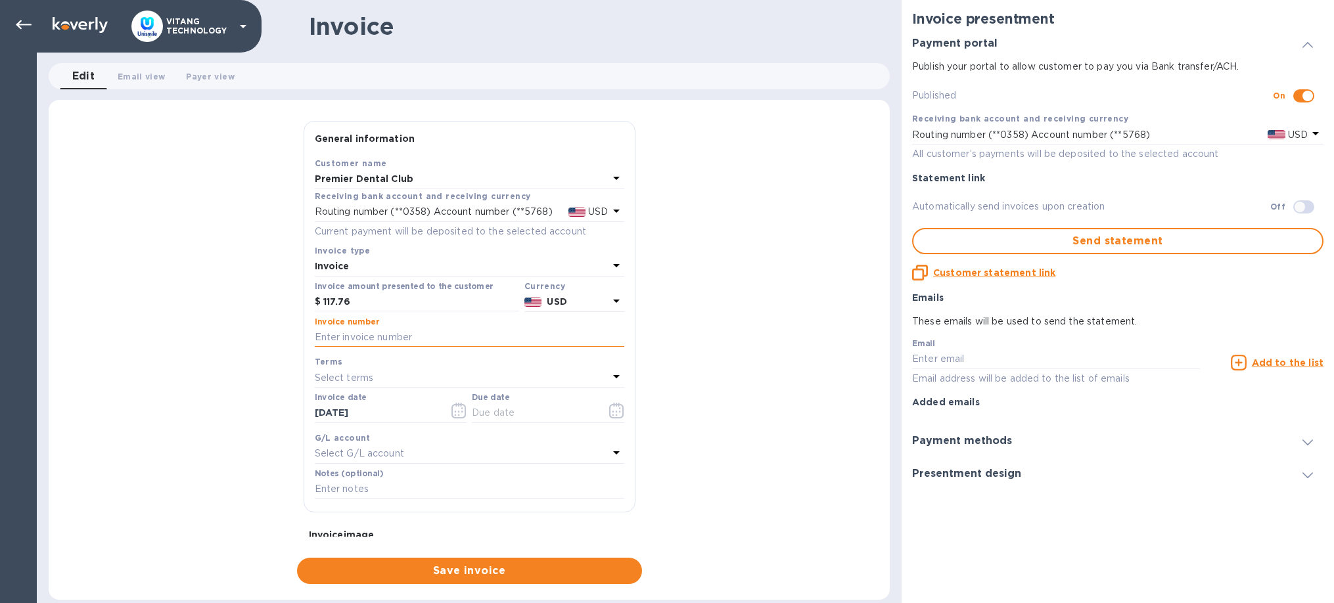
click at [419, 339] on input "text" at bounding box center [470, 338] width 310 height 20
type input "12824"
click at [429, 417] on input "[DATE]" at bounding box center [377, 414] width 124 height 20
click at [456, 408] on icon "button" at bounding box center [459, 411] width 15 height 16
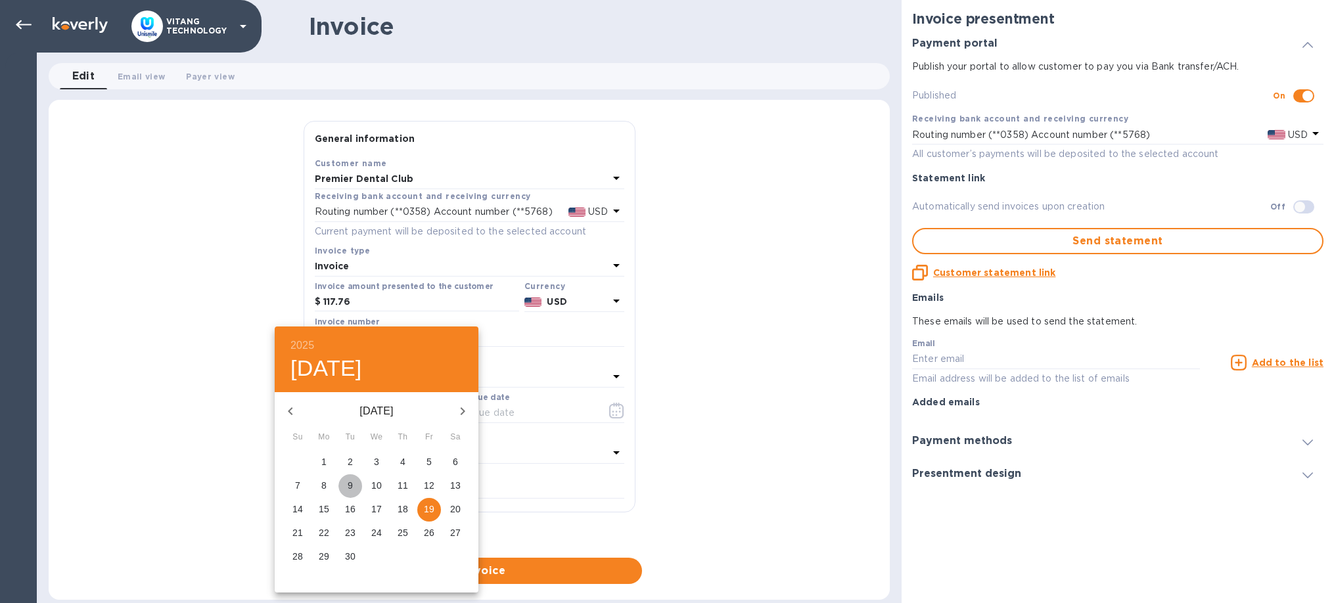
click at [349, 486] on p "9" at bounding box center [350, 485] width 5 height 13
type input "[DATE]"
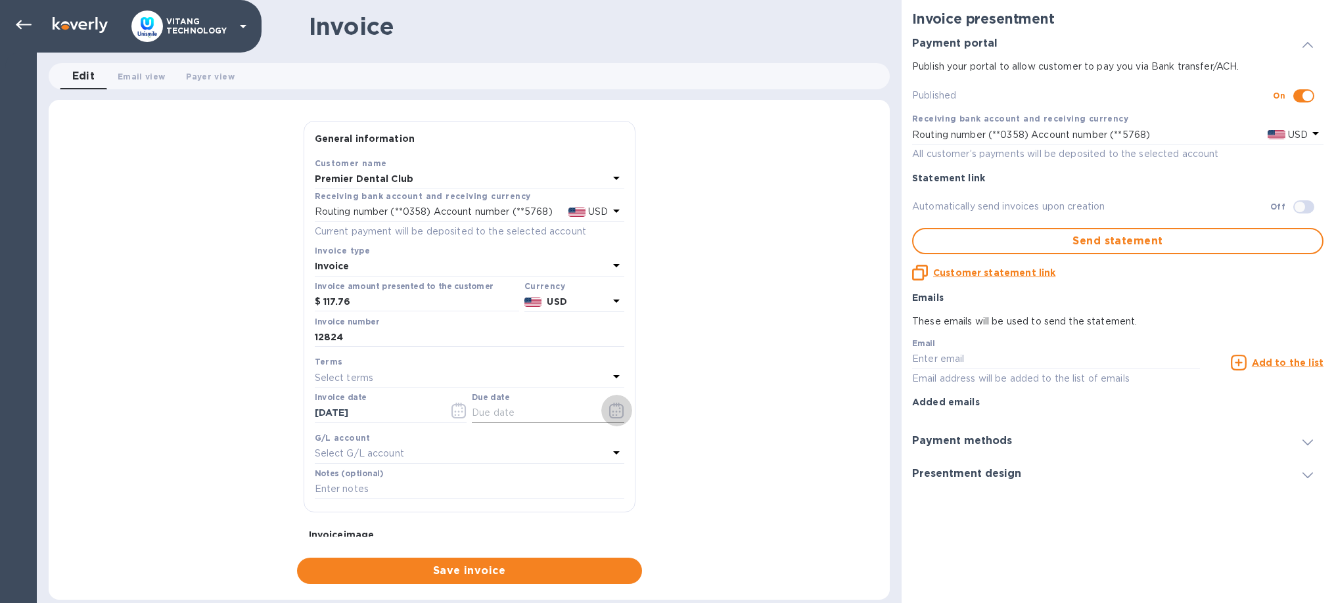
click at [624, 404] on button "button" at bounding box center [616, 411] width 31 height 32
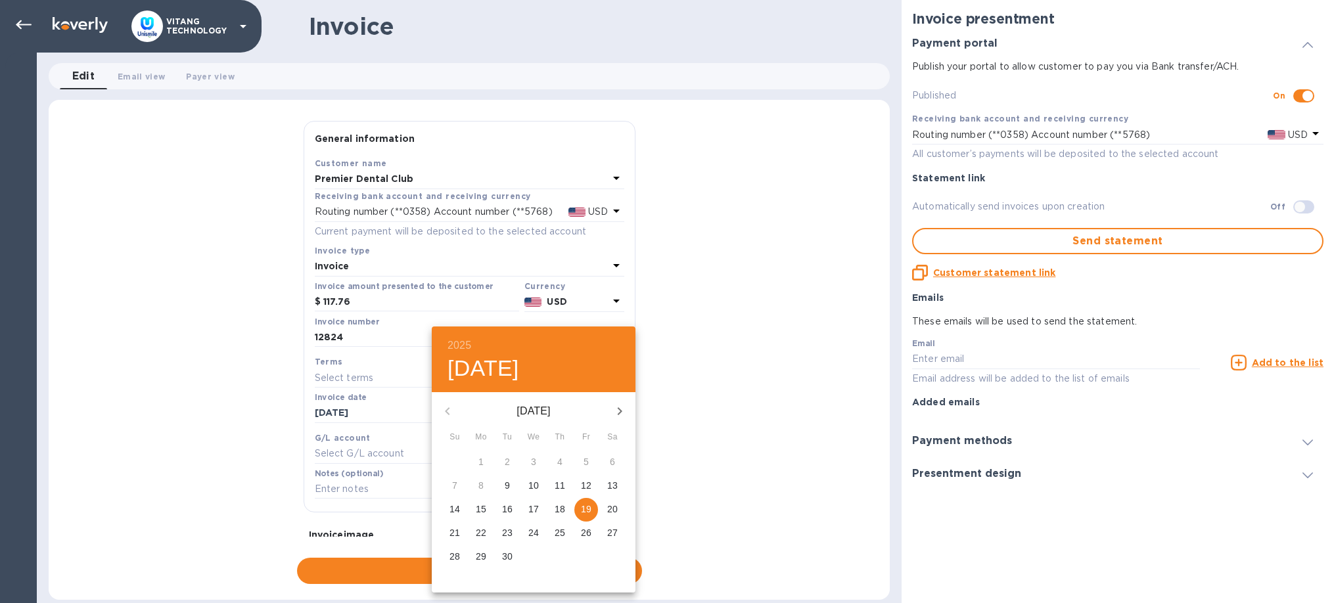
click at [510, 485] on span "9" at bounding box center [508, 485] width 24 height 13
type input "[DATE]"
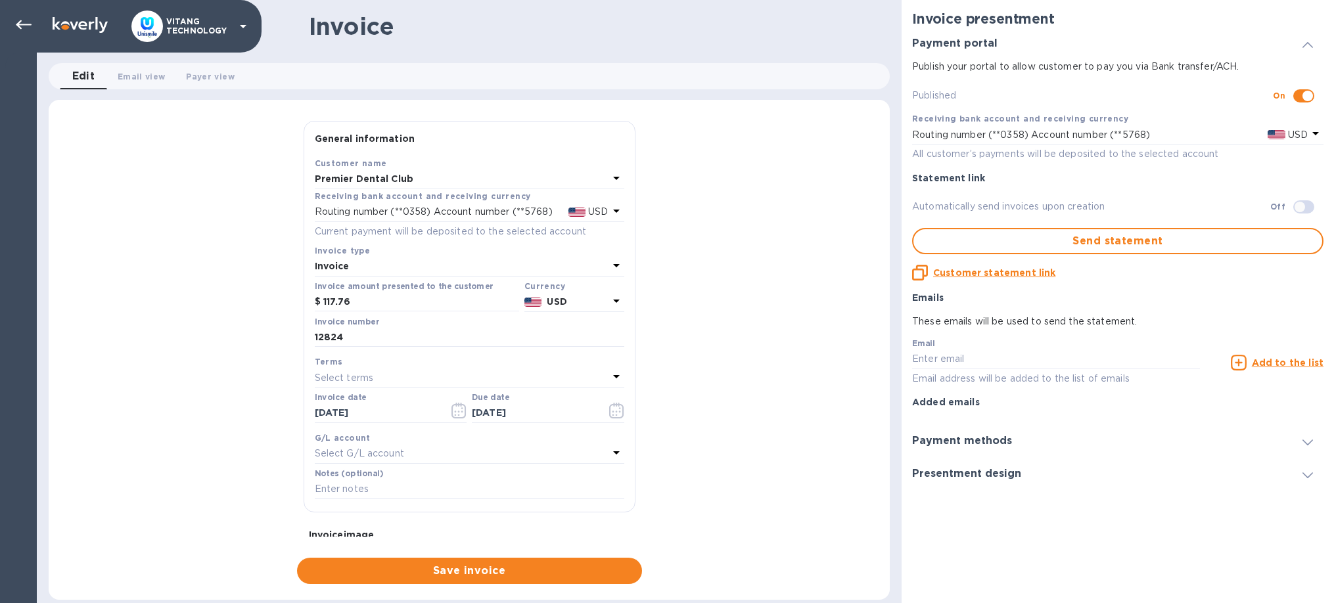
click at [375, 451] on p "Select G/L account" at bounding box center [359, 454] width 89 height 14
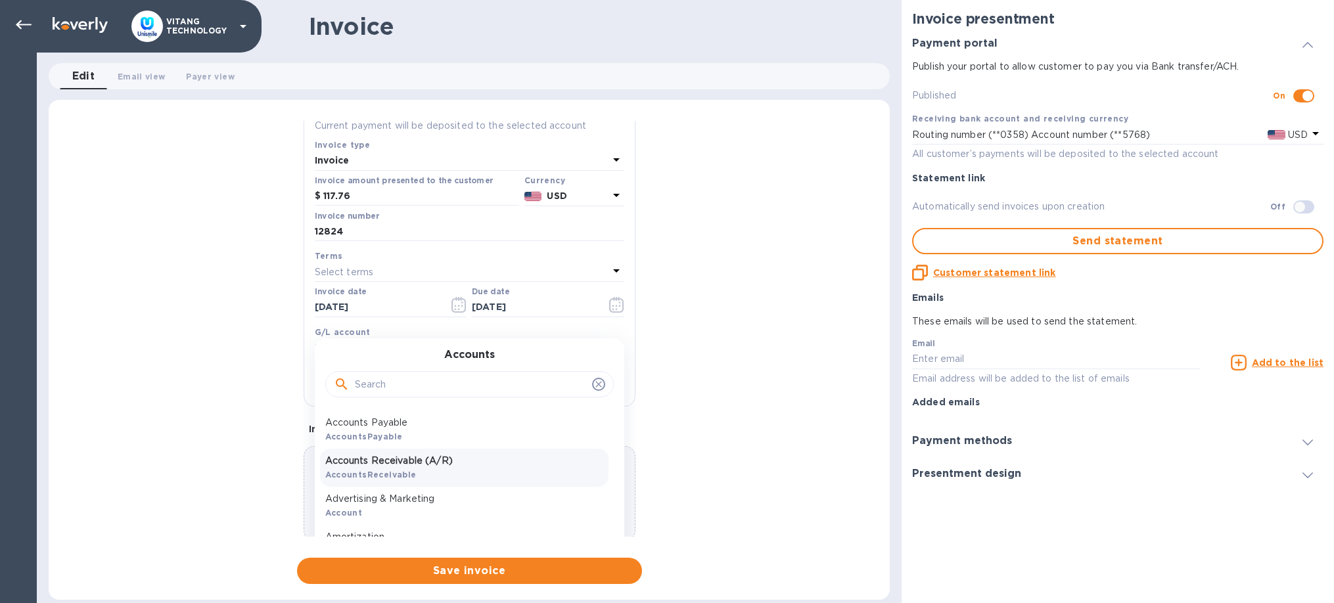
scroll to position [126, 0]
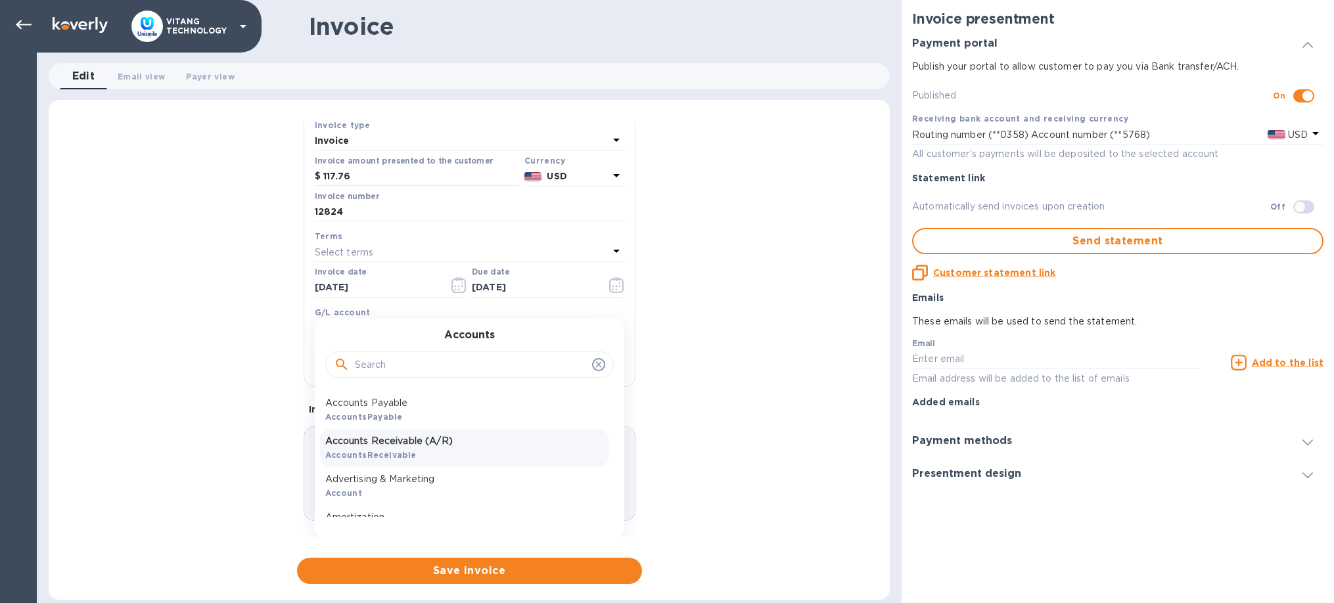
click at [422, 438] on p "Accounts Receivable (A/R)" at bounding box center [464, 442] width 278 height 14
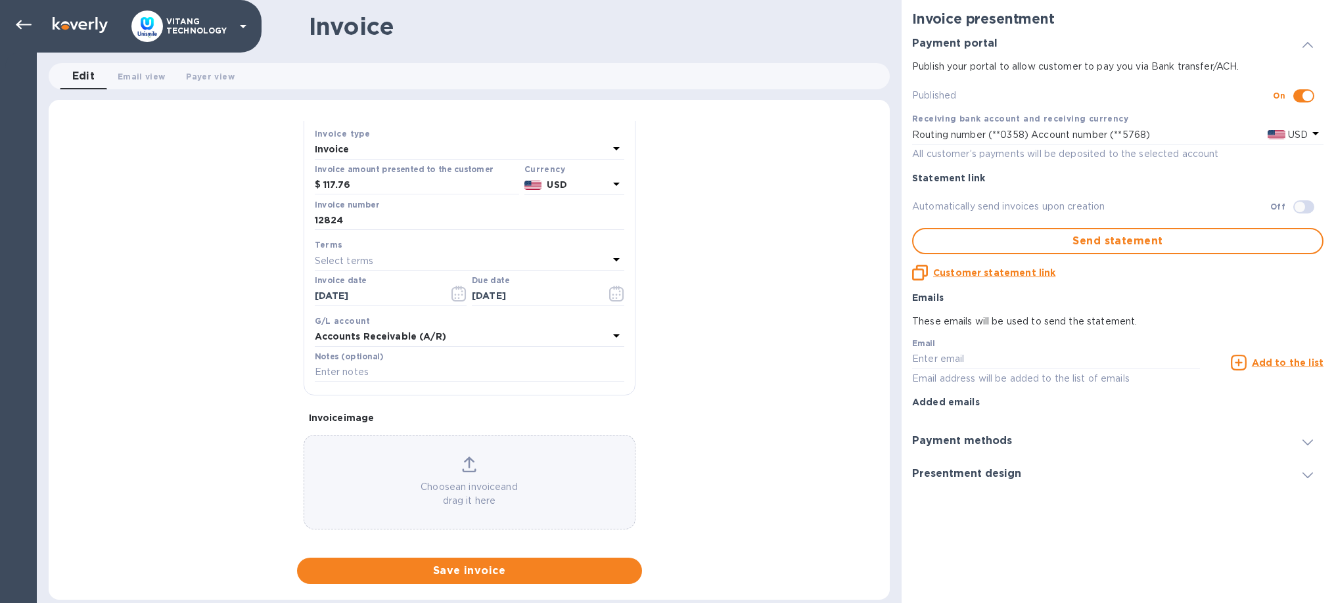
scroll to position [124, 0]
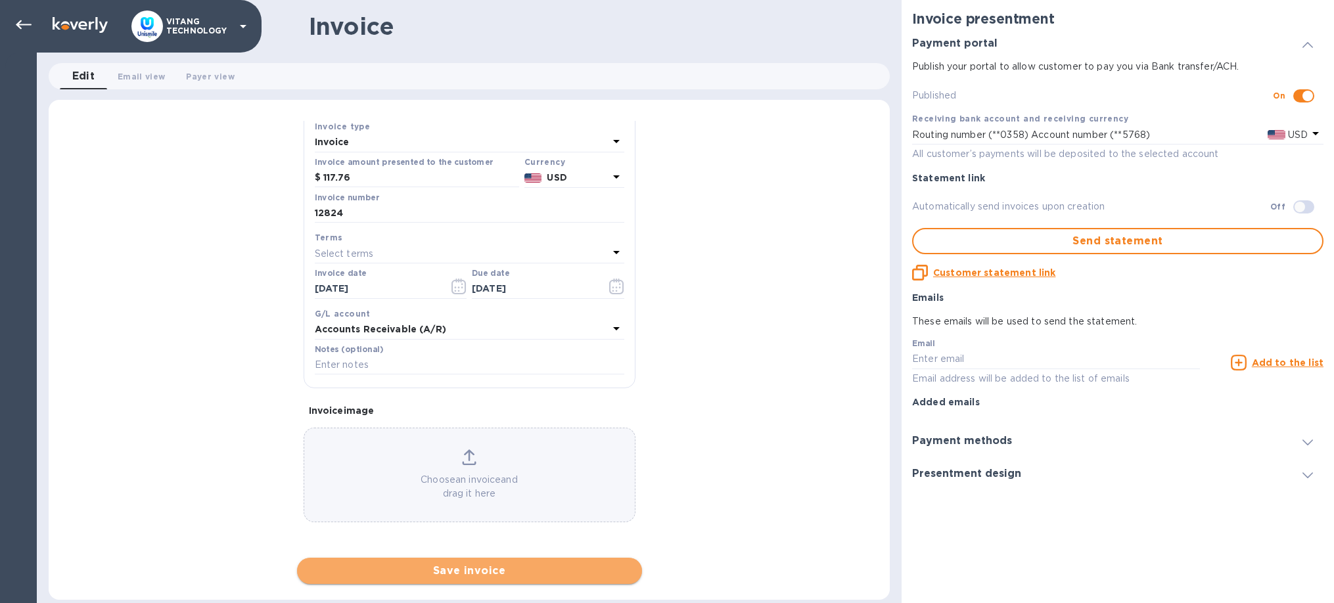
click at [523, 570] on span "Save invoice" at bounding box center [470, 571] width 324 height 16
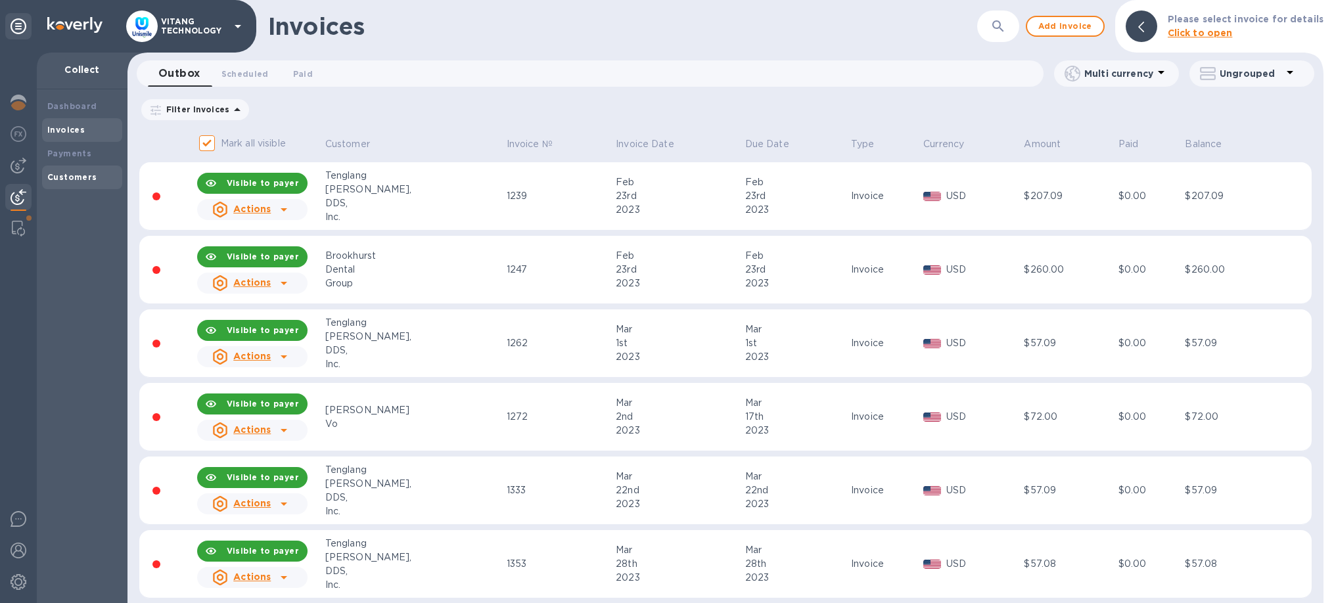
click at [51, 166] on div "Customers" at bounding box center [82, 178] width 80 height 24
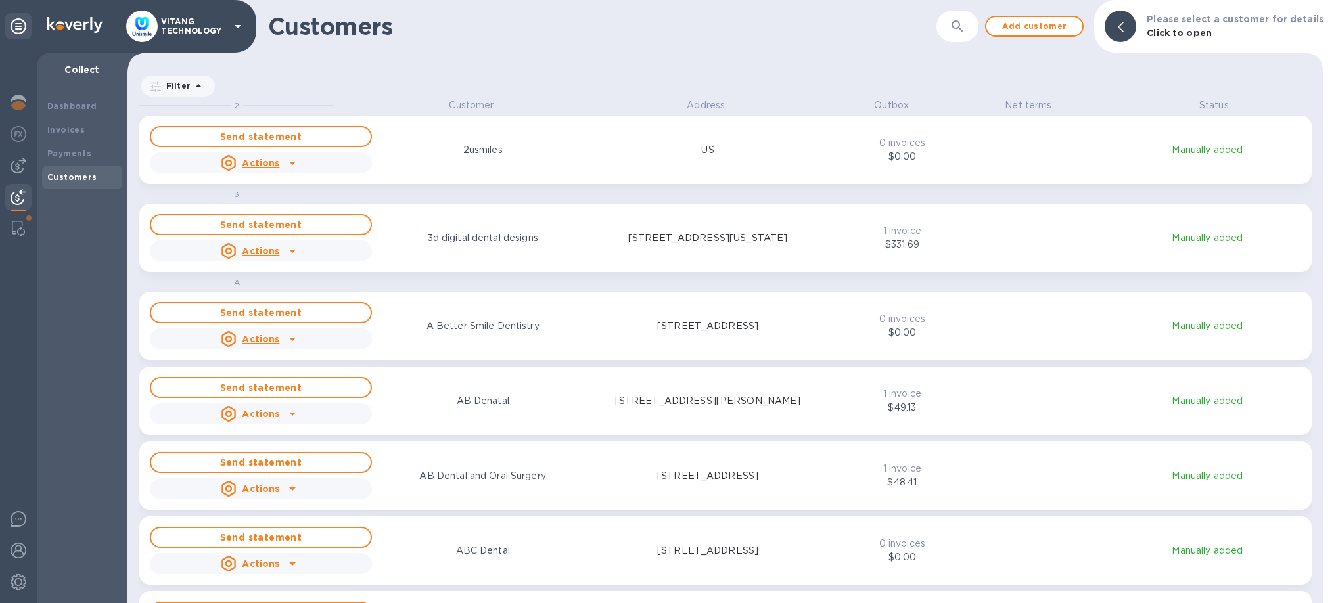
scroll to position [505, 1196]
click at [951, 27] on button "button" at bounding box center [958, 27] width 32 height 32
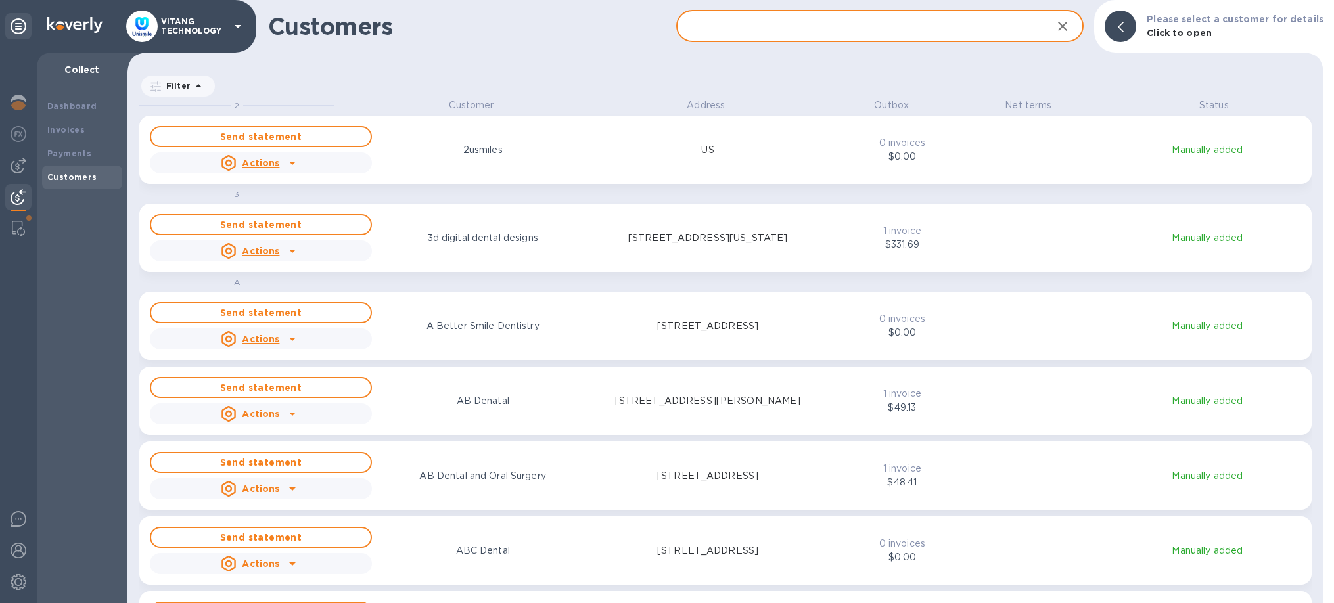
paste input "Premier Dental Club"
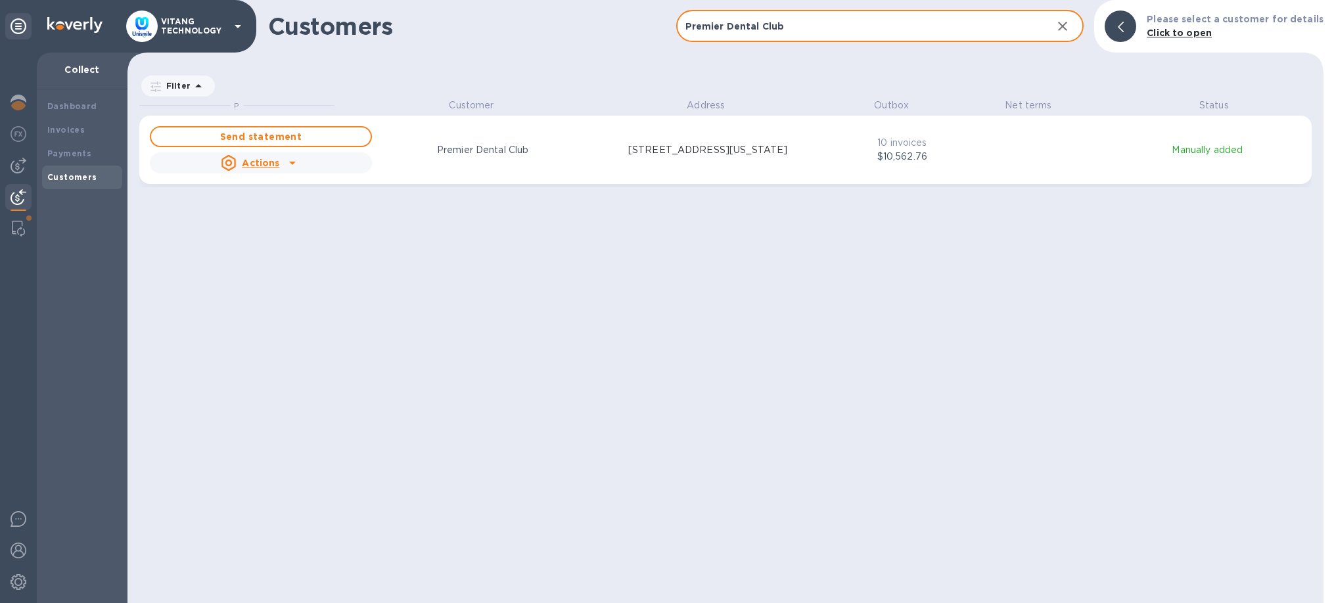
type input "Premier Dental Club"
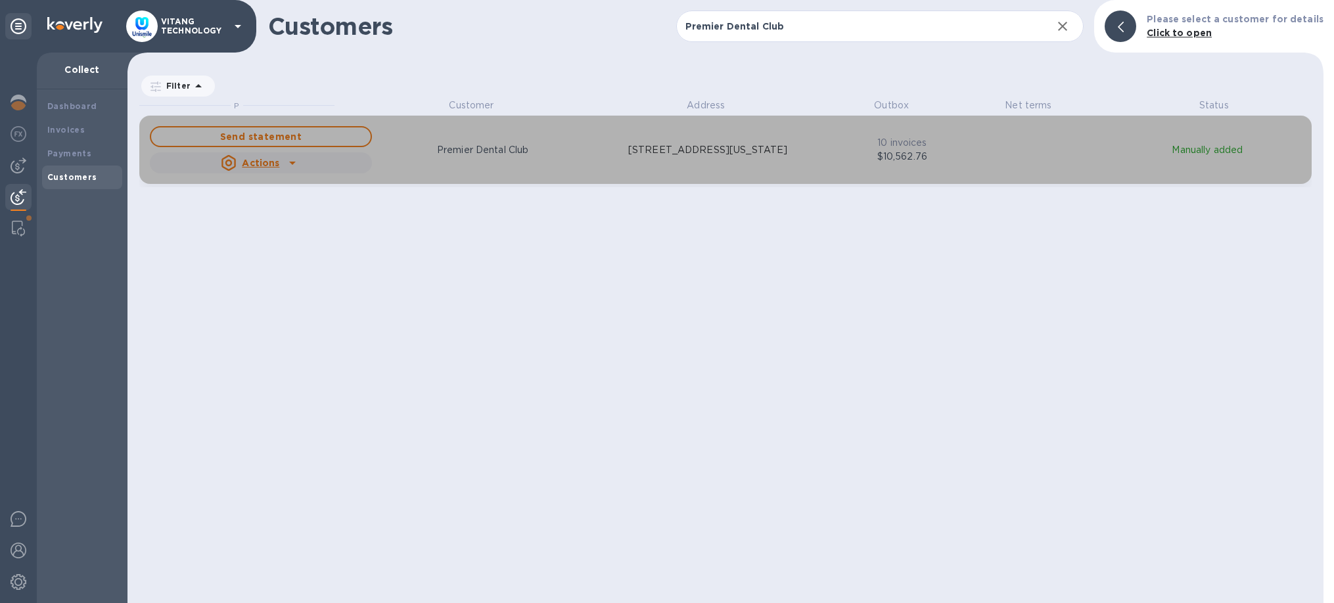
click at [295, 161] on icon "grid" at bounding box center [293, 163] width 16 height 16
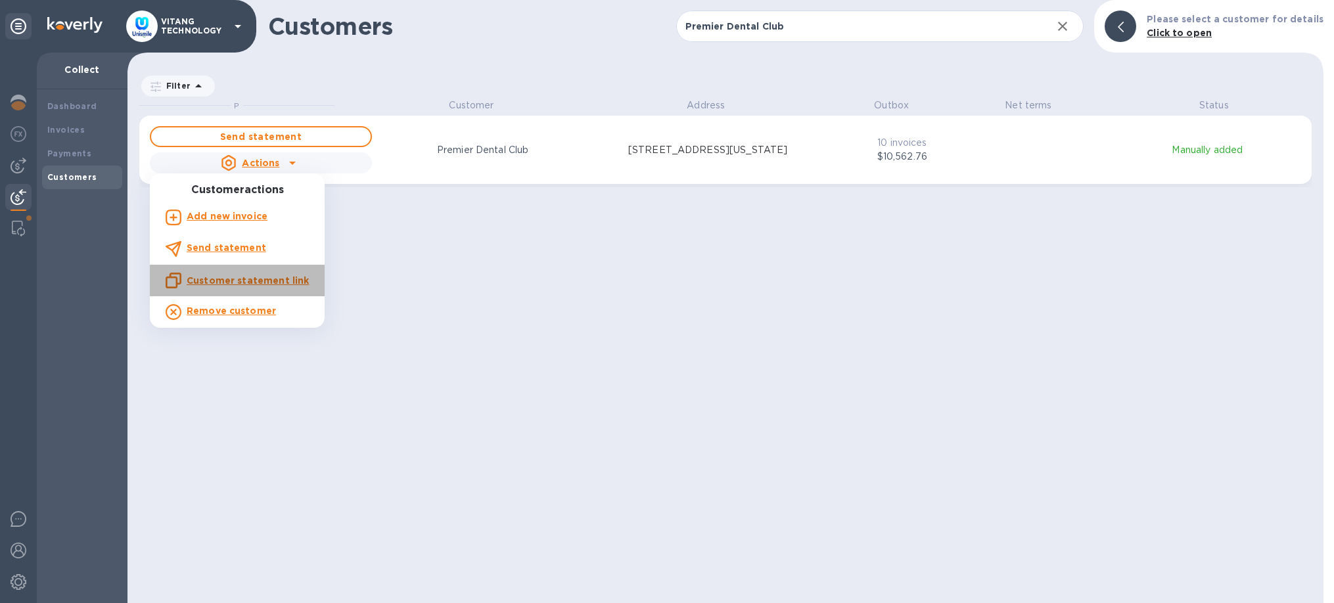
click at [251, 281] on u "Customer statement link" at bounding box center [248, 280] width 122 height 11
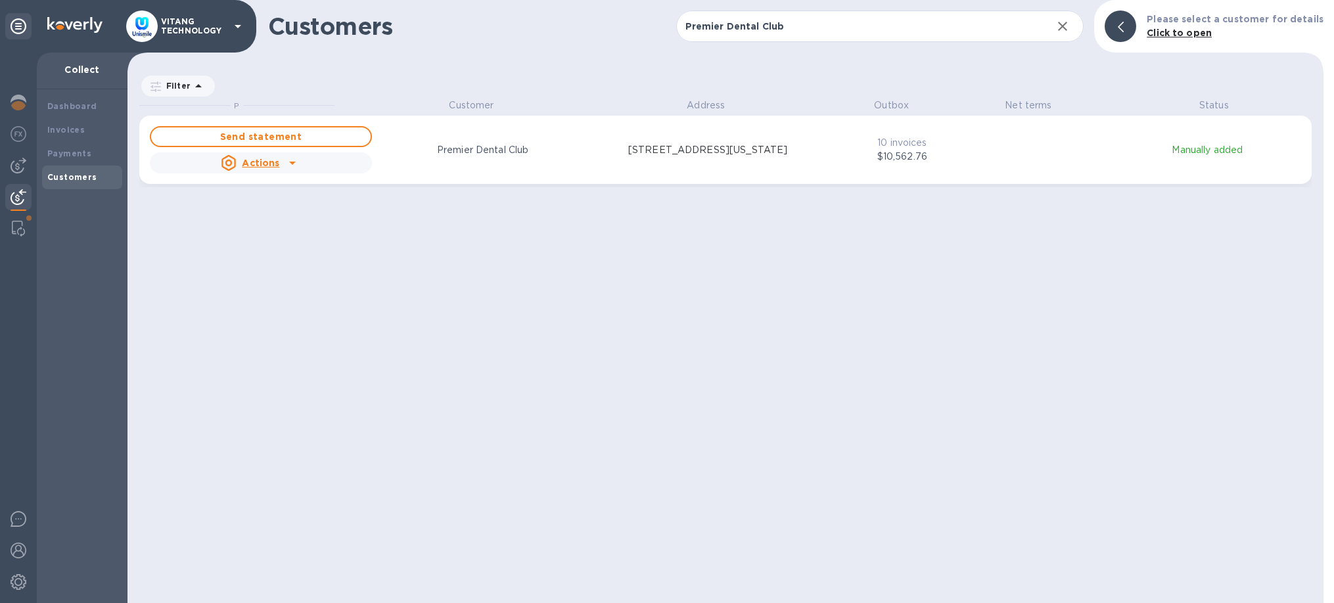
click at [548, 402] on div "P Customer Address Outbox Net terms Status Send statement Actions Premier Denta…" at bounding box center [731, 351] width 1185 height 505
click at [1067, 24] on icon "button" at bounding box center [1063, 26] width 16 height 16
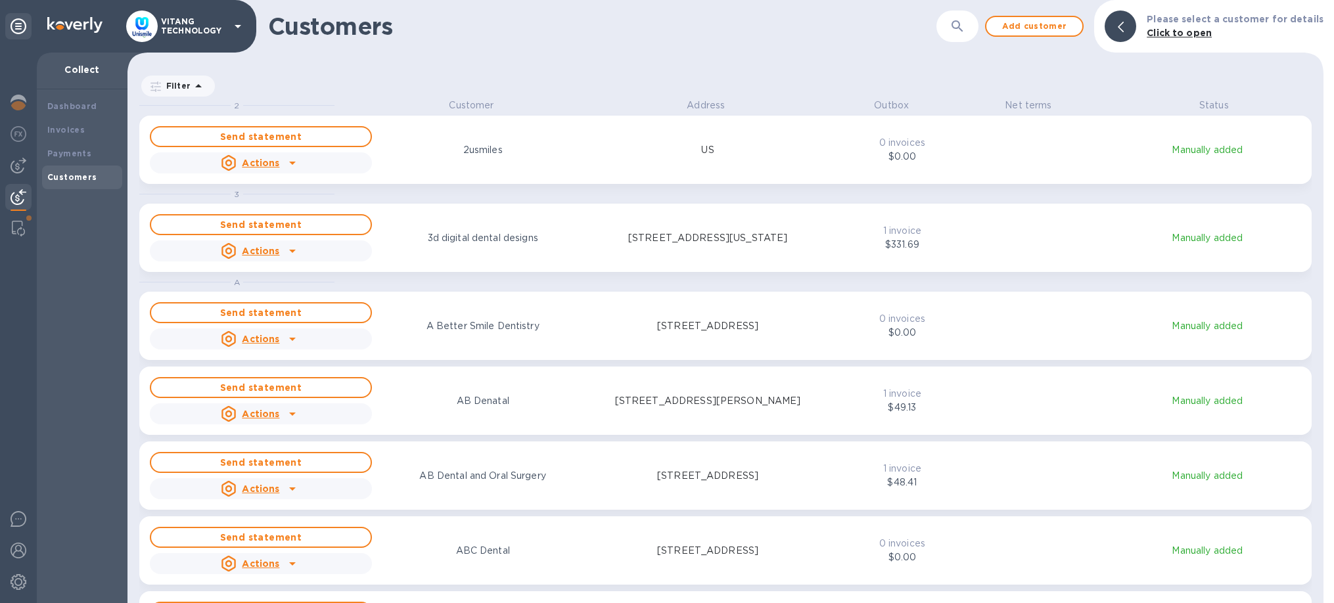
scroll to position [505, 1196]
